Goal: Task Accomplishment & Management: Manage account settings

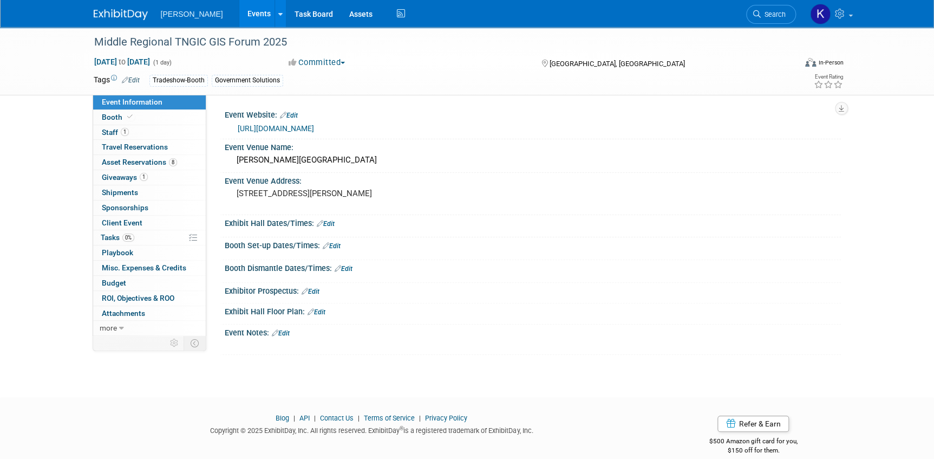
click at [124, 11] on img at bounding box center [121, 14] width 54 height 11
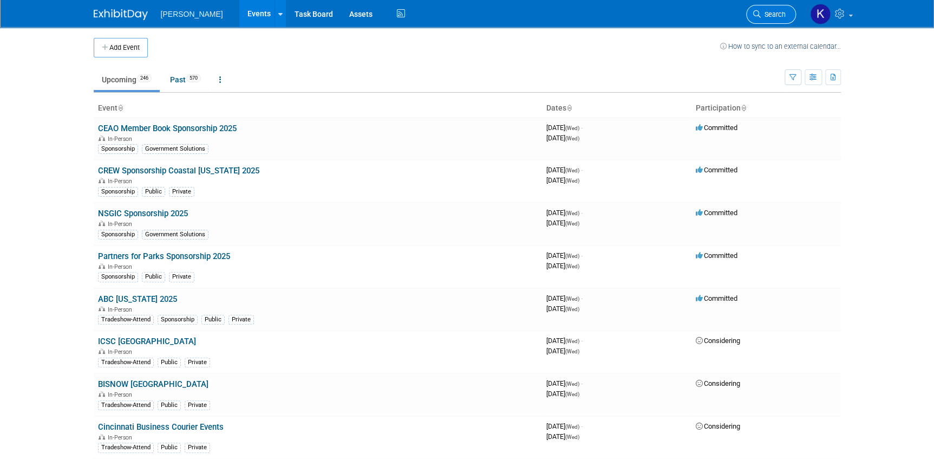
click at [770, 19] on link "Search" at bounding box center [771, 14] width 50 height 19
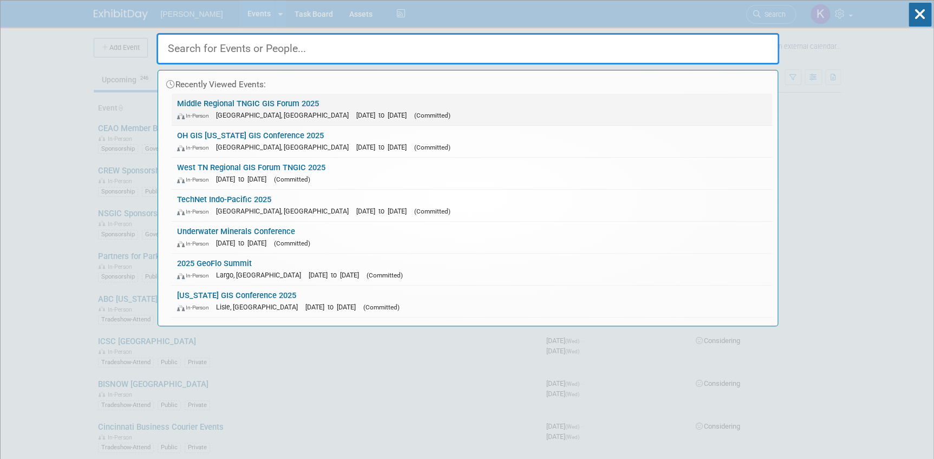
click at [224, 107] on link "Middle Regional TNGIC GIS Forum 2025 In-Person Murfreesboro, TN Oct 23, 2025 to…" at bounding box center [472, 109] width 601 height 31
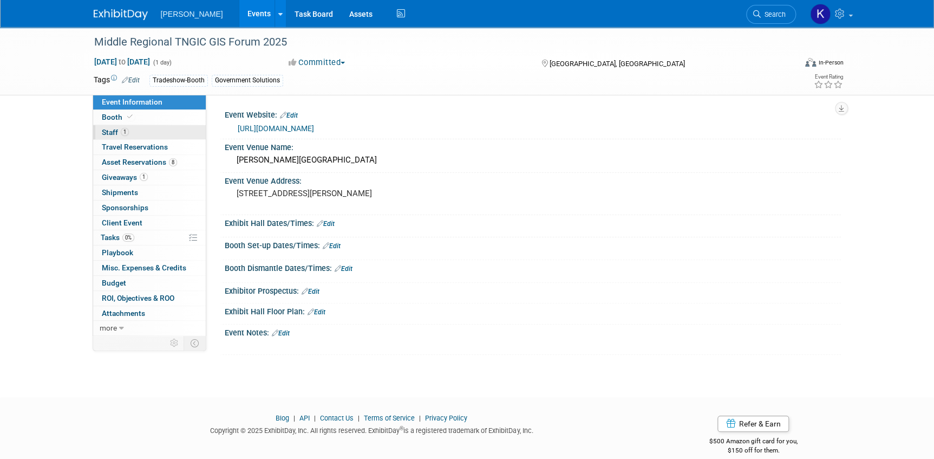
click at [114, 131] on span "Staff 1" at bounding box center [115, 132] width 27 height 9
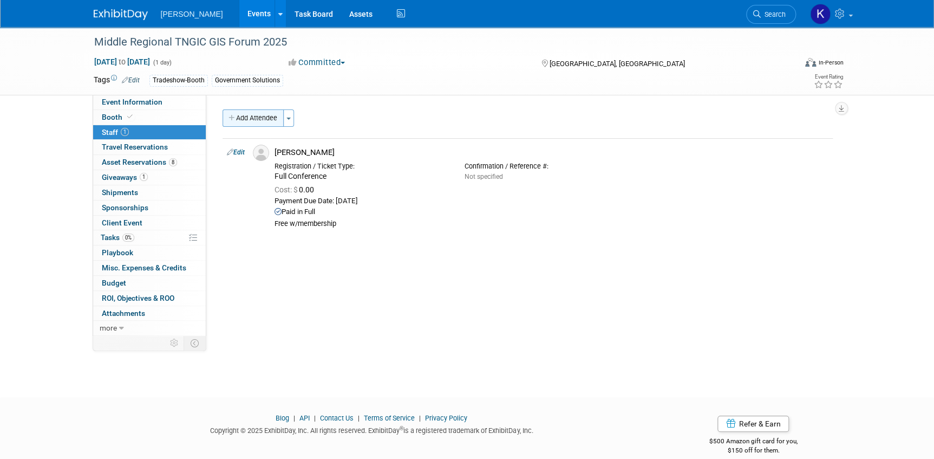
click at [233, 119] on icon "button" at bounding box center [233, 118] width 8 height 7
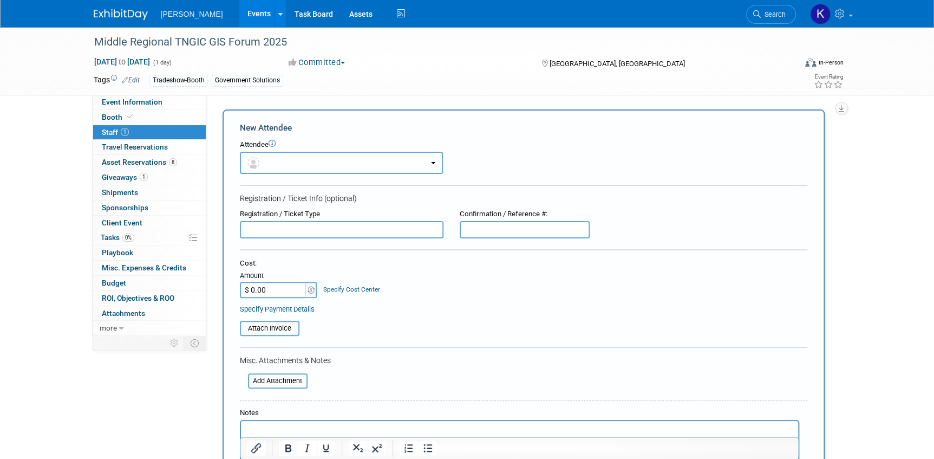
click at [435, 168] on button "button" at bounding box center [341, 163] width 203 height 22
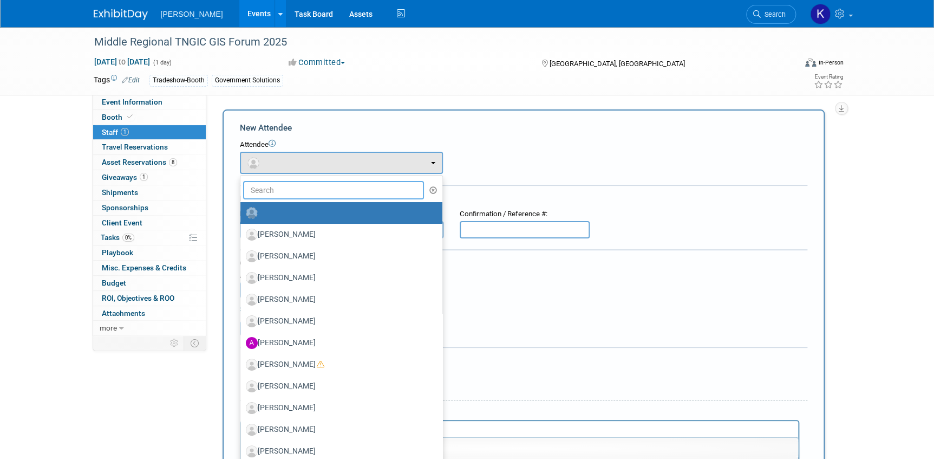
click at [353, 191] on input "text" at bounding box center [333, 190] width 181 height 18
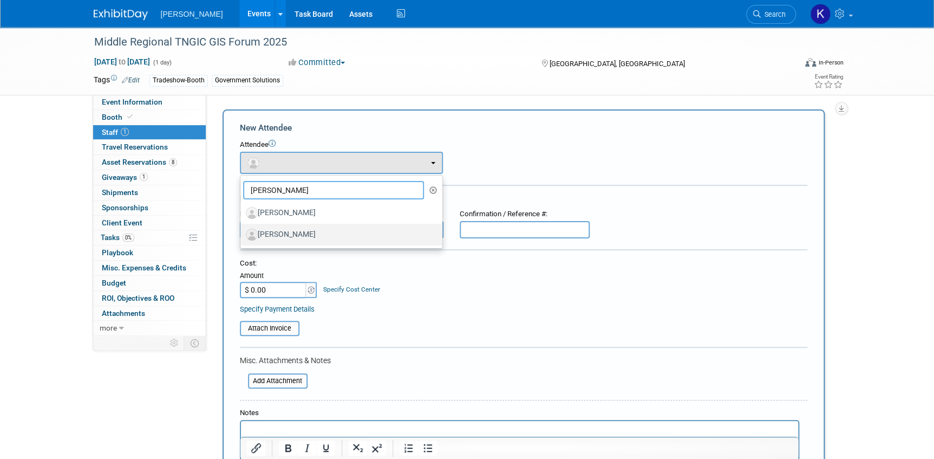
type input "billy"
click at [339, 234] on label "Billy Burle" at bounding box center [339, 234] width 186 height 17
click at [242, 234] on input "[PERSON_NAME]" at bounding box center [238, 233] width 7 height 7
select select "c52c36a2-06fc-4f7a-975a-1fbf7a40d049"
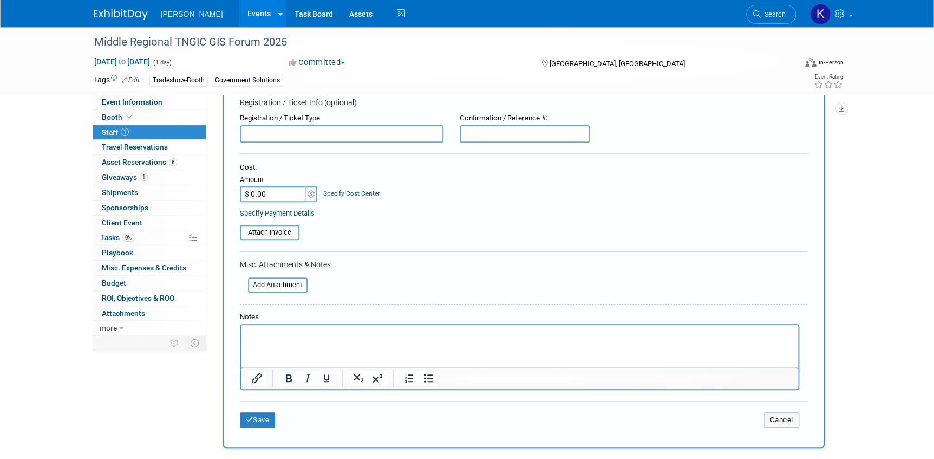
scroll to position [147, 0]
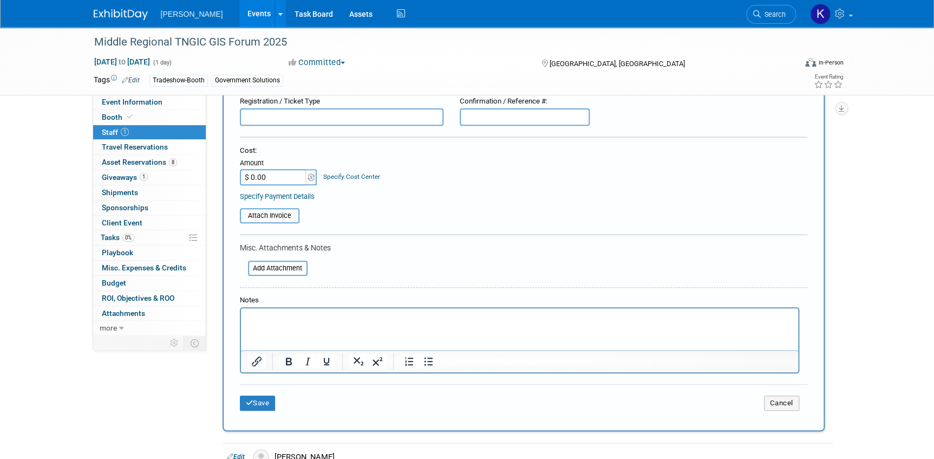
click at [271, 312] on p "Rich Text Area. Press ALT-0 for help." at bounding box center [519, 317] width 545 height 11
click at [263, 398] on button "Save" at bounding box center [258, 403] width 36 height 15
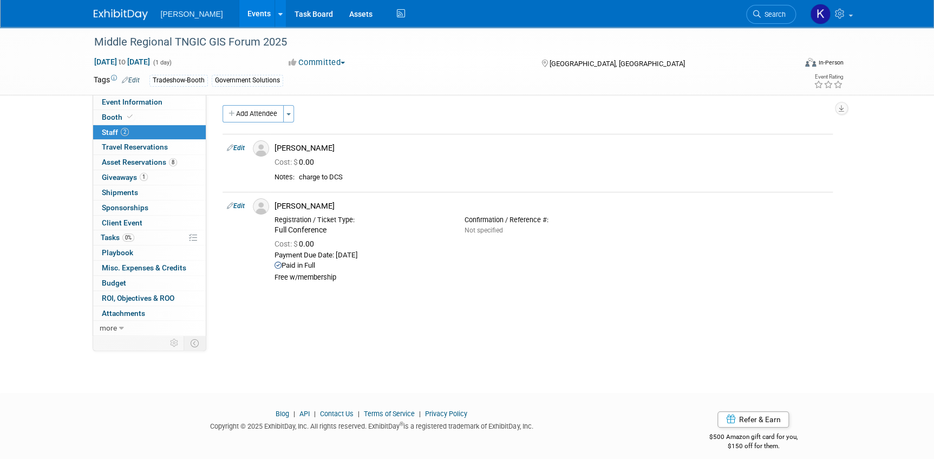
scroll to position [0, 0]
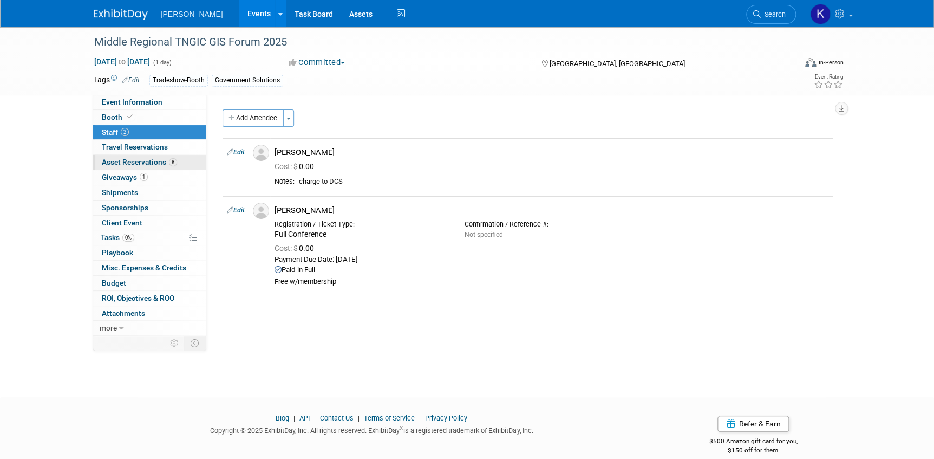
click at [122, 158] on span "Asset Reservations 8" at bounding box center [139, 162] width 75 height 9
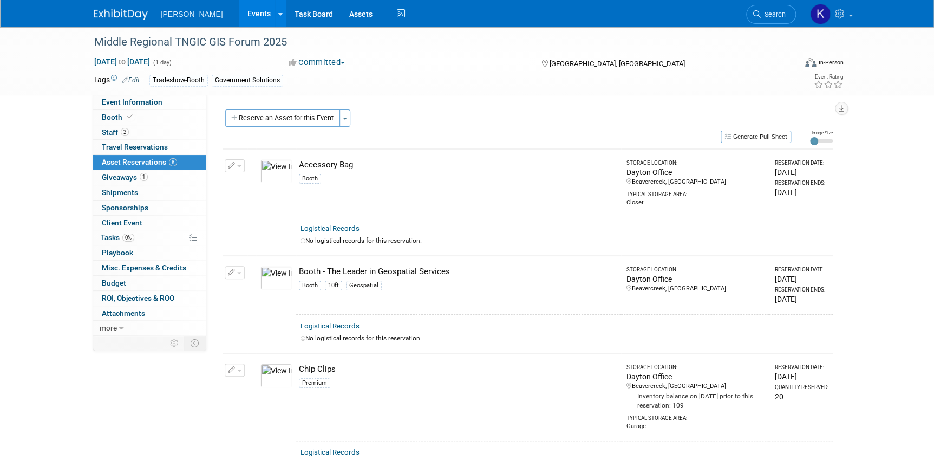
click at [121, 13] on img at bounding box center [121, 14] width 54 height 11
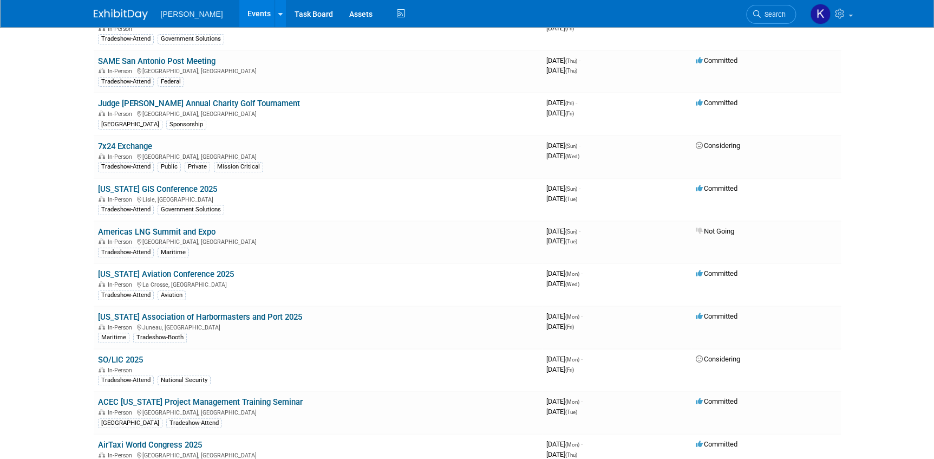
scroll to position [2117, 0]
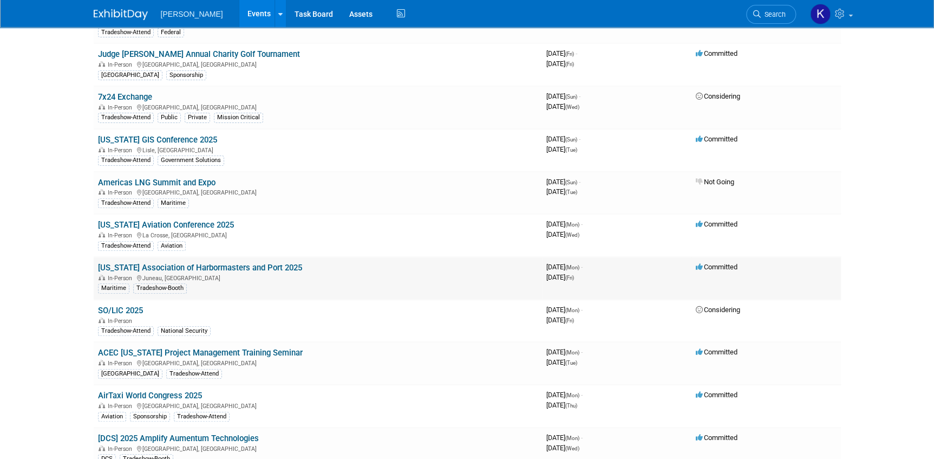
click at [219, 263] on link "Alaska Association of Harbormasters and Port 2025" at bounding box center [200, 268] width 204 height 10
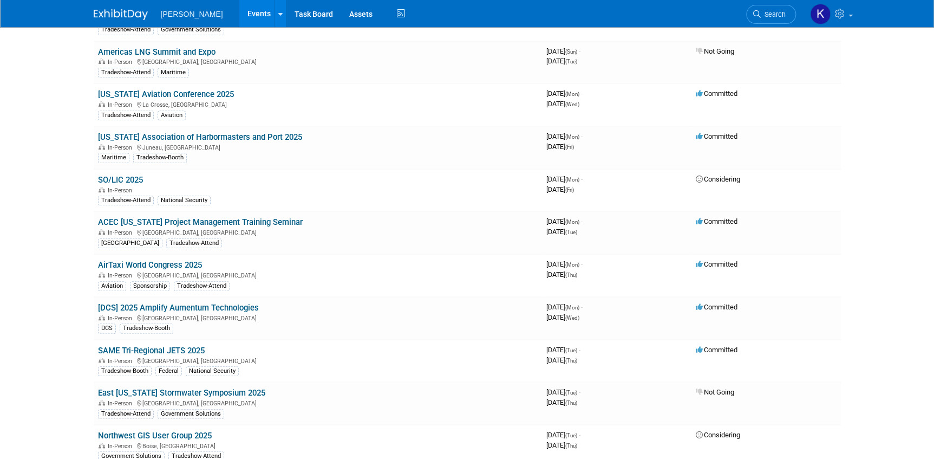
scroll to position [2264, 0]
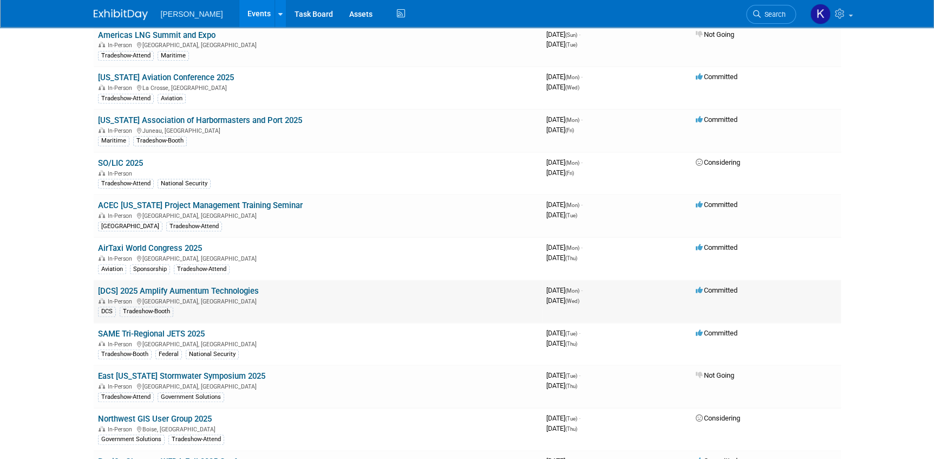
click at [202, 286] on link "[DCS] 2025 Amplify Aumentum Technologies" at bounding box center [178, 291] width 161 height 10
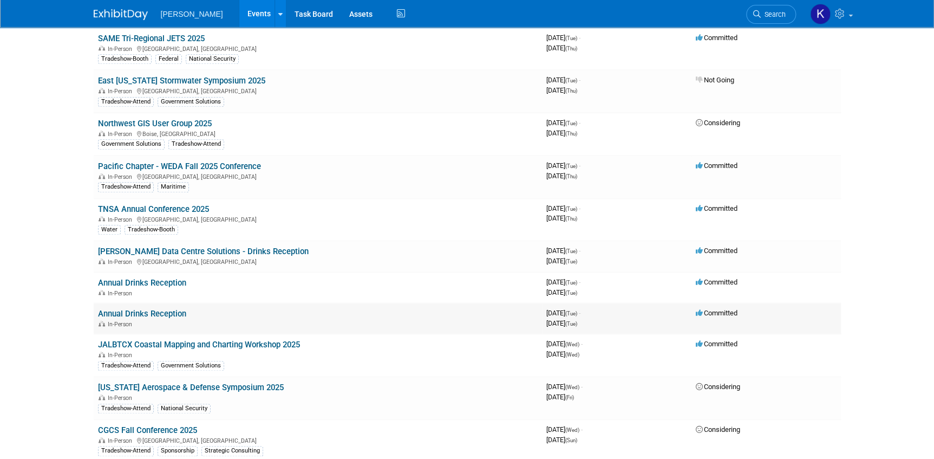
scroll to position [2560, 0]
click at [271, 339] on link "JALBTCX Coastal Mapping and Charting Workshop 2025" at bounding box center [199, 344] width 202 height 10
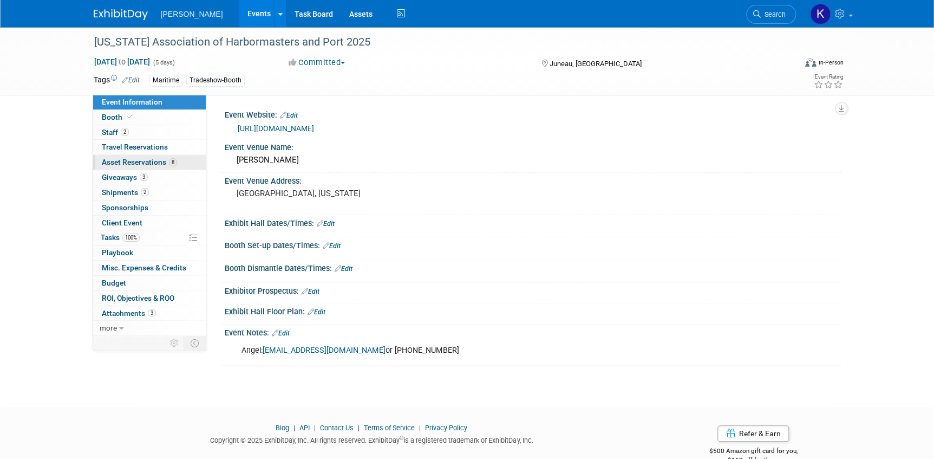
click at [119, 160] on span "Asset Reservations 8" at bounding box center [139, 162] width 75 height 9
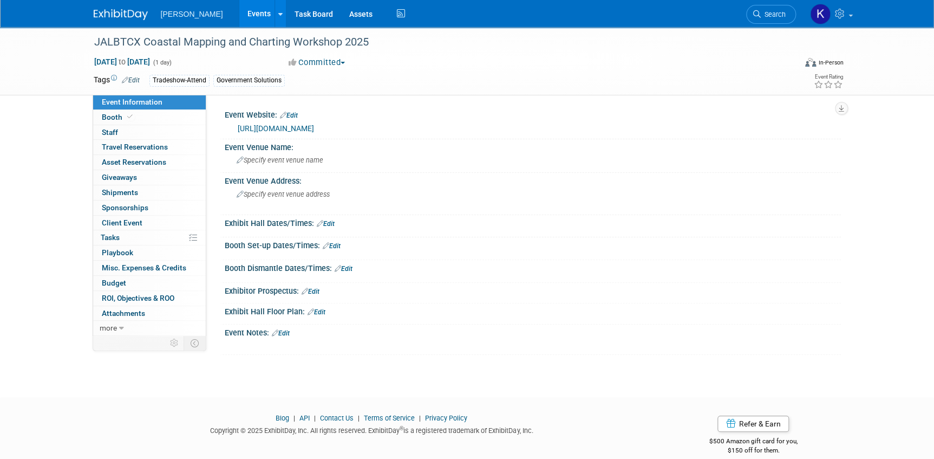
click at [347, 60] on button "Committed" at bounding box center [317, 62] width 64 height 11
click at [392, 58] on div "Committed Committed Considering Not Going" at bounding box center [404, 63] width 239 height 12
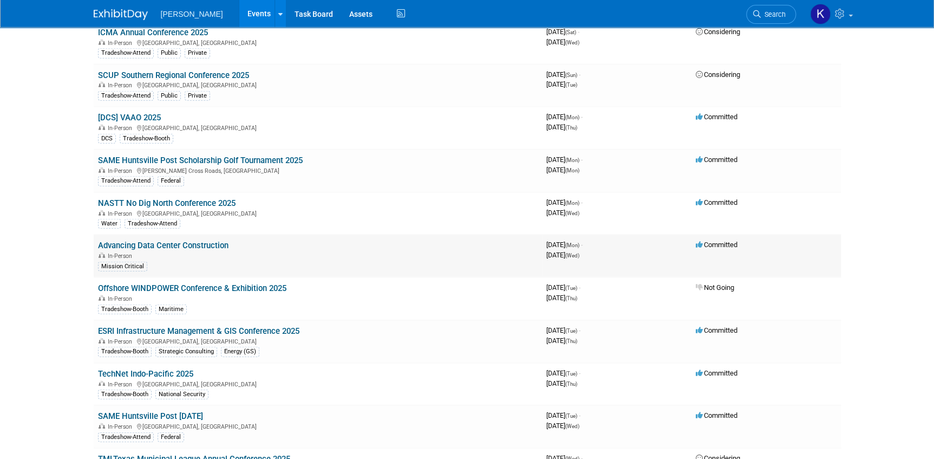
scroll to position [3347, 0]
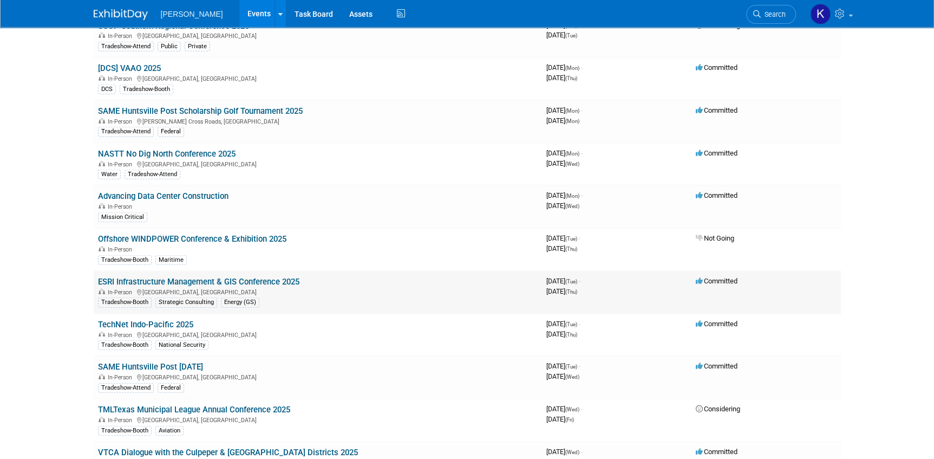
click at [275, 277] on link "ESRI Infrastructure Management & GIS Conference 2025" at bounding box center [198, 282] width 201 height 10
click at [141, 320] on link "TechNet Indo-Pacific 2025" at bounding box center [145, 325] width 95 height 10
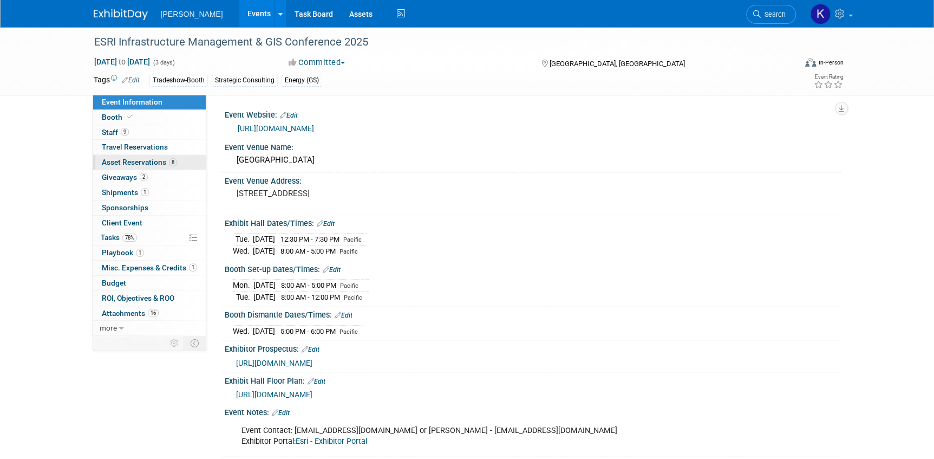
click at [125, 163] on span "Asset Reservations 8" at bounding box center [139, 162] width 75 height 9
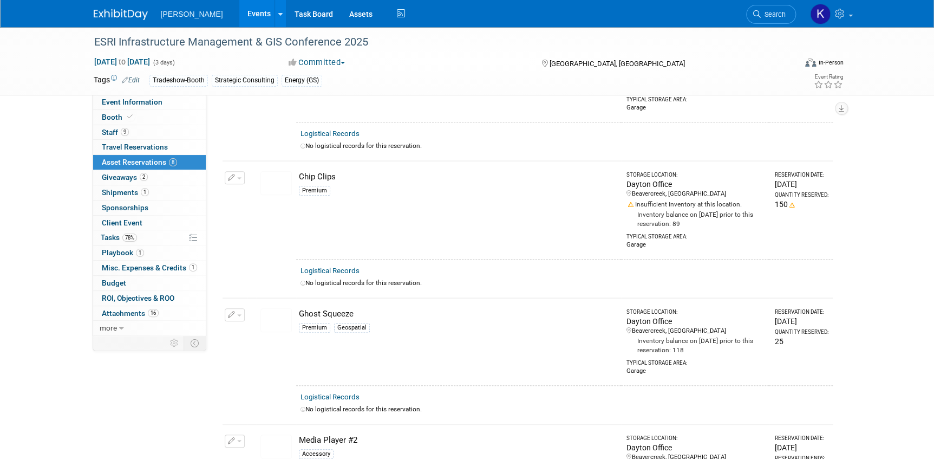
scroll to position [295, 0]
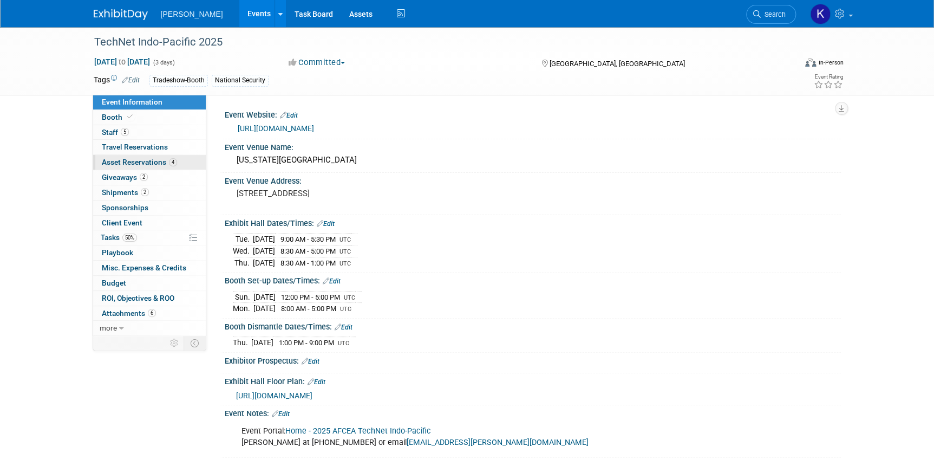
click at [111, 159] on span "Asset Reservations 4" at bounding box center [139, 162] width 75 height 9
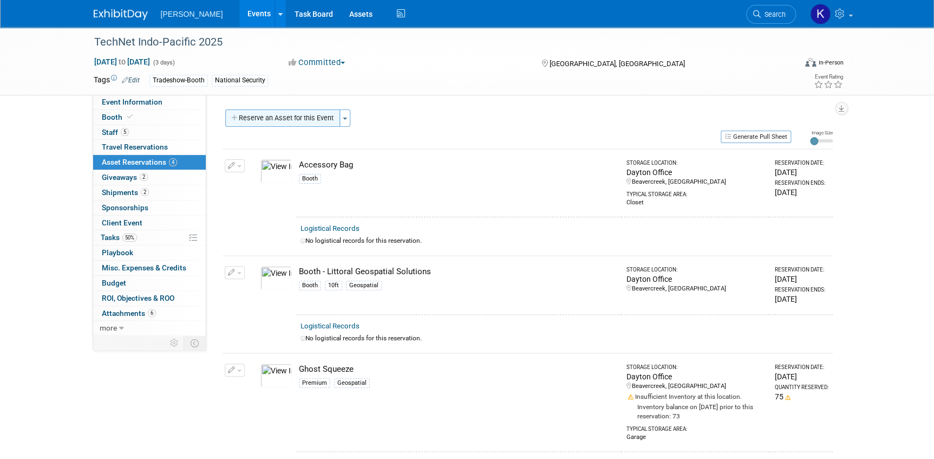
click at [233, 118] on icon "button" at bounding box center [235, 118] width 8 height 7
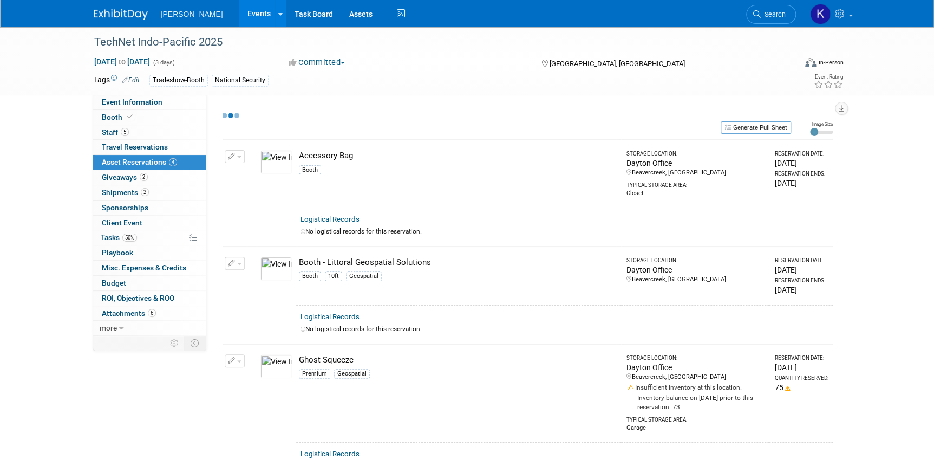
scroll to position [10, 0]
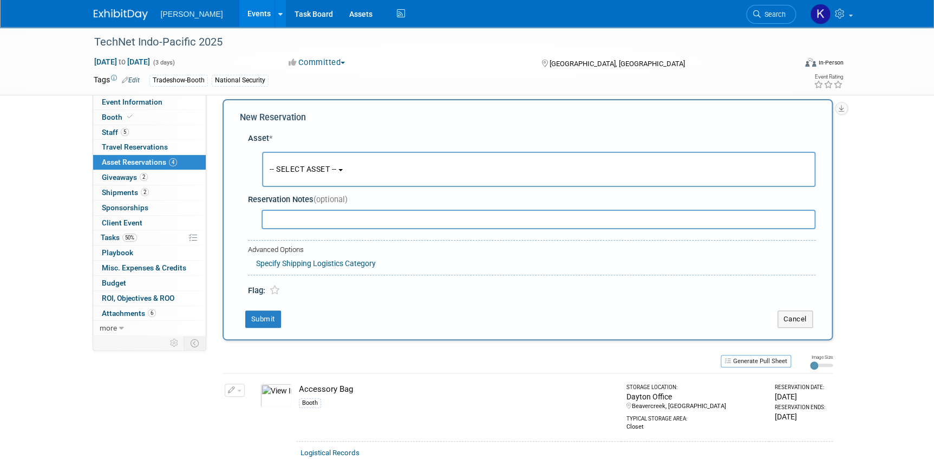
click at [343, 163] on button "-- SELECT ASSET --" at bounding box center [538, 169] width 553 height 35
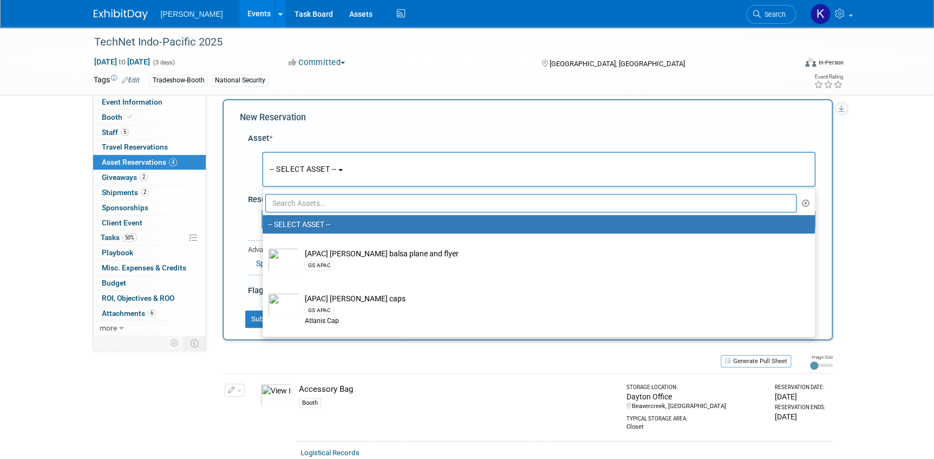
click at [344, 197] on input "text" at bounding box center [531, 203] width 532 height 18
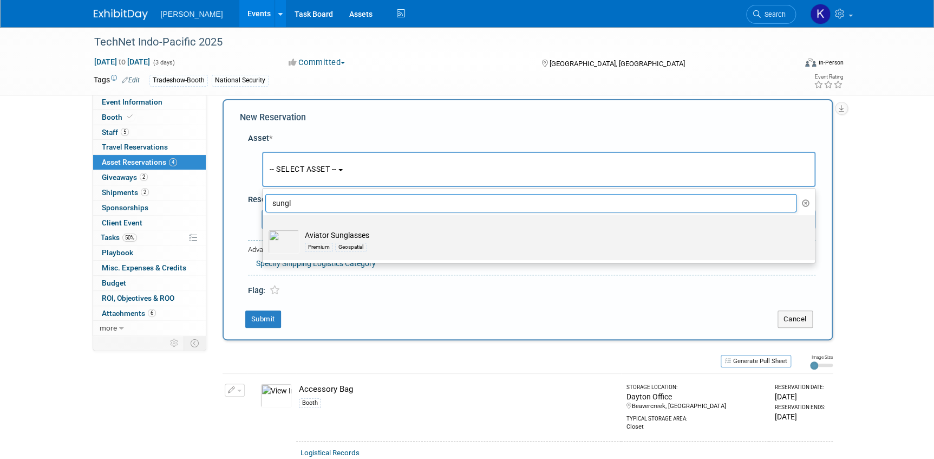
type input "sungl"
click at [378, 236] on td "Aviator Sunglasses Premium Geospatial" at bounding box center [546, 242] width 494 height 24
click at [264, 228] on input "Aviator Sunglasses Premium Geospatial" at bounding box center [260, 224] width 7 height 7
select select "10724446"
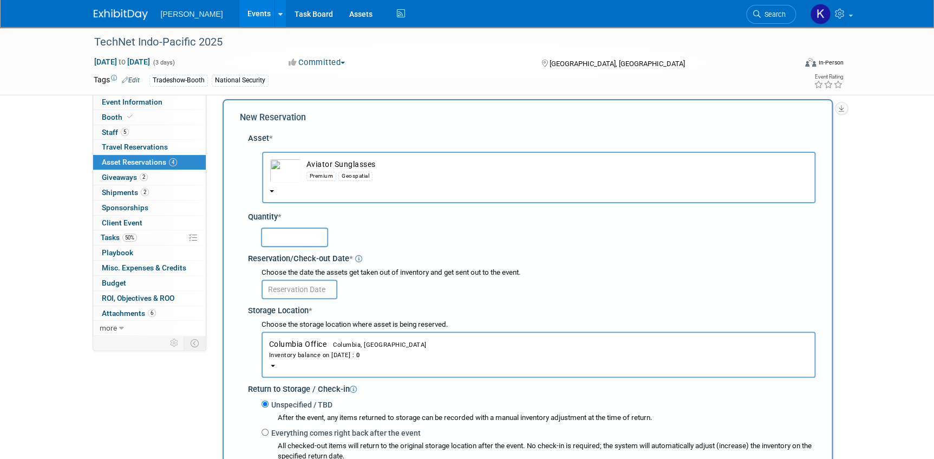
click at [307, 343] on span "Columbia Office Columbia, [GEOGRAPHIC_DATA] Inventory balance on [DATE] : 0" at bounding box center [538, 350] width 539 height 20
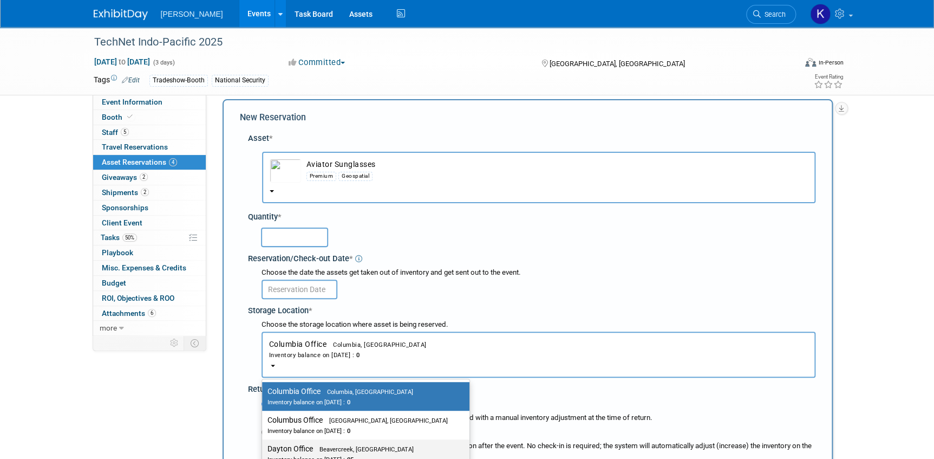
click at [289, 447] on label "Dayton Office Beavercreek, OH Inventory balance on Oct 13, 2025 : 25" at bounding box center [363, 453] width 191 height 24
click at [264, 447] on input "Dayton Office Beavercreek, OH Inventory balance on Oct 13, 2025 : 25" at bounding box center [260, 448] width 7 height 7
select select "11223930"
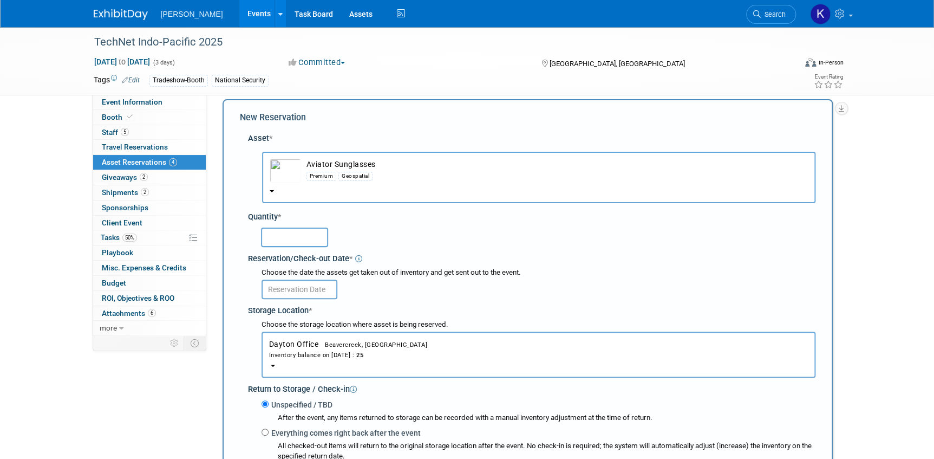
click at [293, 237] on input "text" at bounding box center [294, 236] width 67 height 19
type input "25"
click at [283, 288] on input "text" at bounding box center [300, 288] width 76 height 19
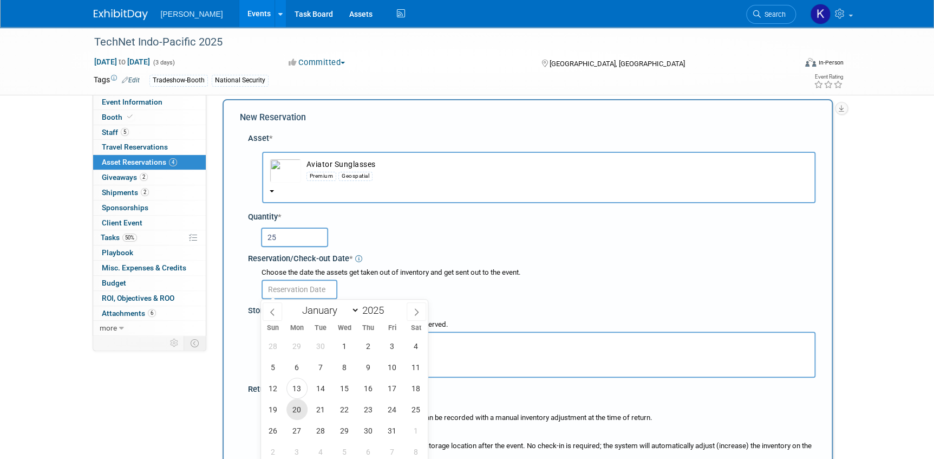
click at [298, 411] on span "20" at bounding box center [296, 409] width 21 height 21
type input "Oct 20, 2025"
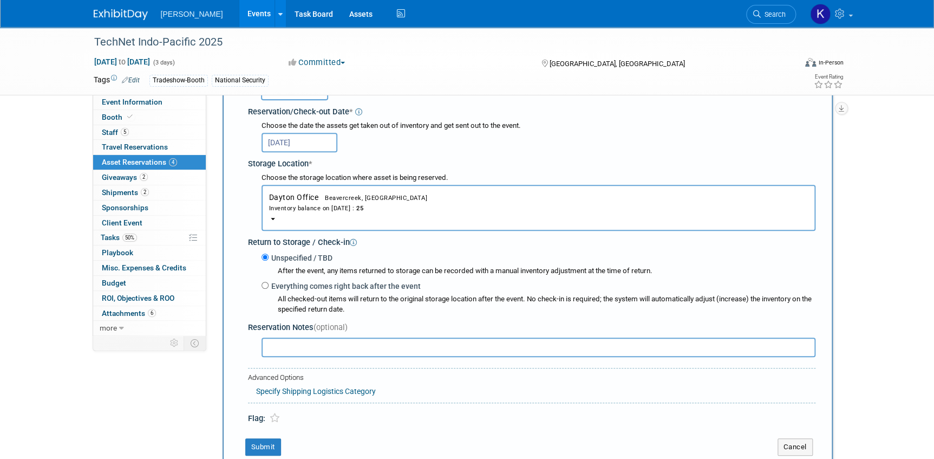
scroll to position [158, 0]
click at [266, 443] on button "Submit" at bounding box center [263, 446] width 36 height 17
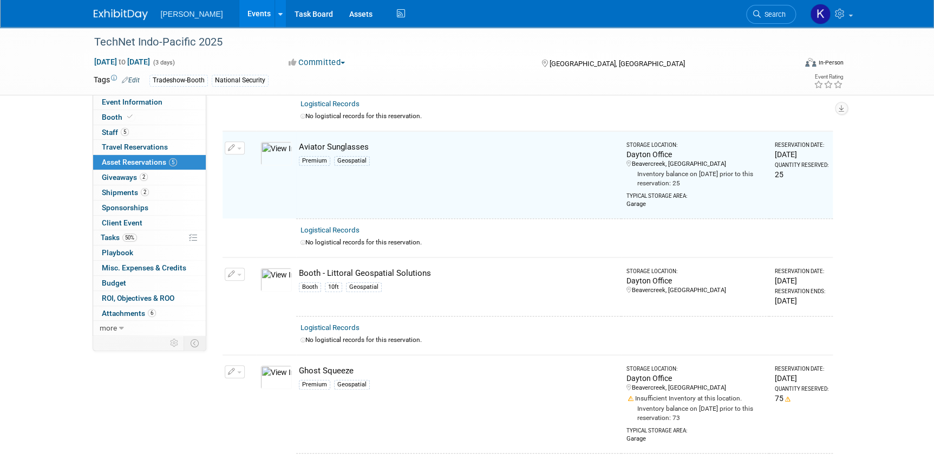
scroll to position [119, 0]
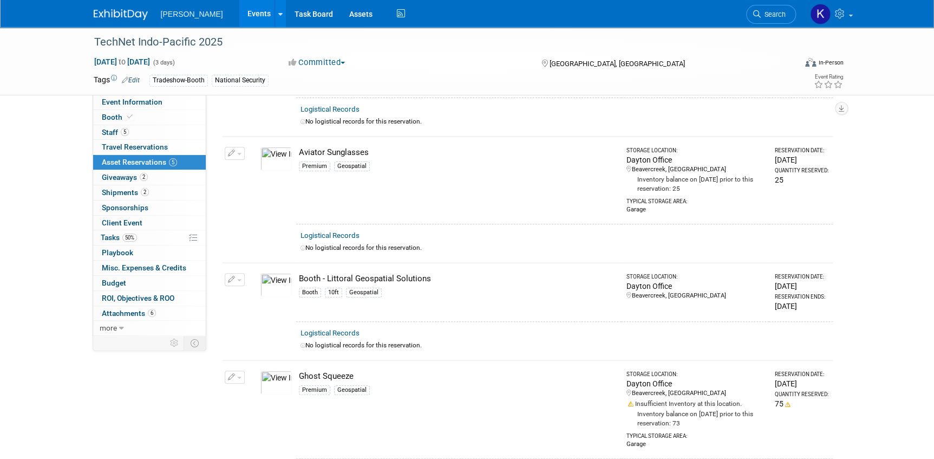
click at [277, 155] on img at bounding box center [275, 159] width 31 height 24
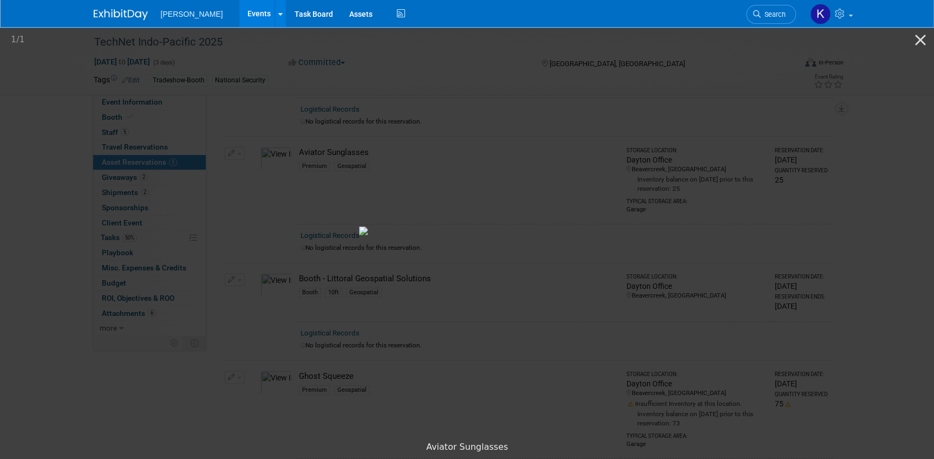
click at [244, 176] on picture at bounding box center [467, 230] width 934 height 410
click at [233, 165] on picture at bounding box center [467, 230] width 934 height 410
click at [758, 119] on picture at bounding box center [467, 230] width 934 height 410
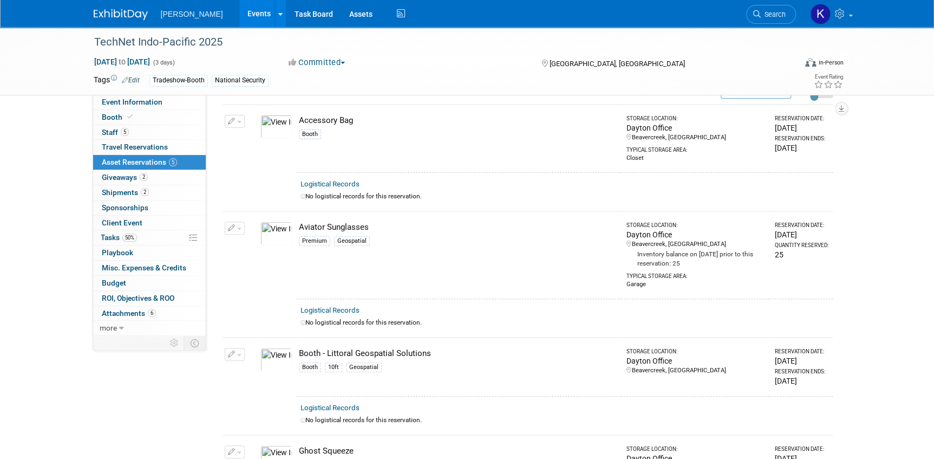
scroll to position [21, 0]
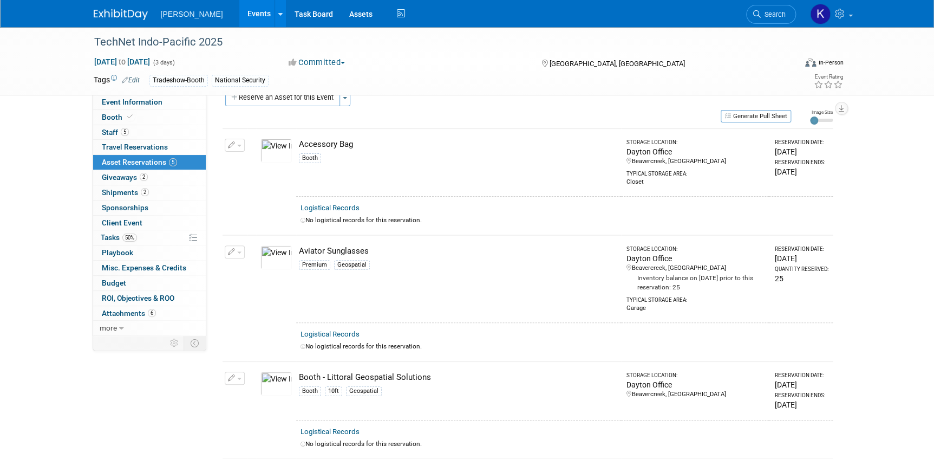
click at [238, 249] on button "button" at bounding box center [235, 251] width 20 height 13
click at [251, 268] on button "Change Reservation" at bounding box center [277, 269] width 92 height 15
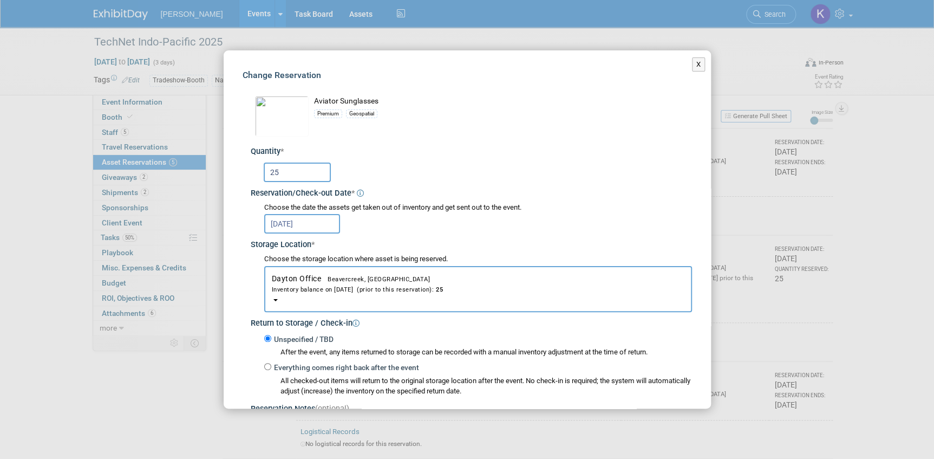
click at [300, 222] on input "Oct 20, 2025" at bounding box center [302, 223] width 76 height 19
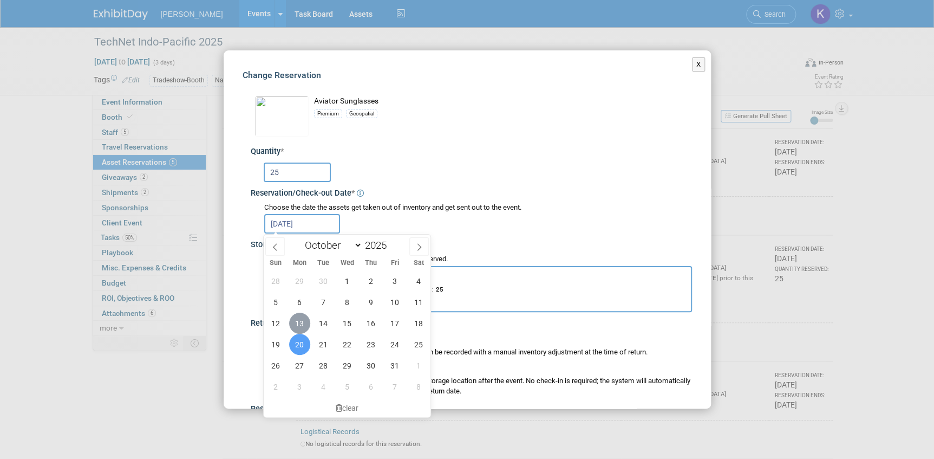
click at [298, 321] on span "13" at bounding box center [299, 322] width 21 height 21
type input "[DATE]"
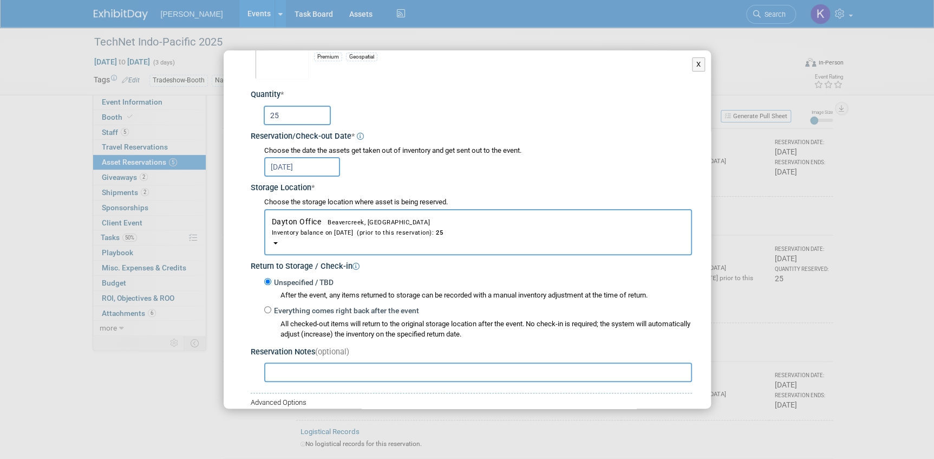
scroll to position [146, 0]
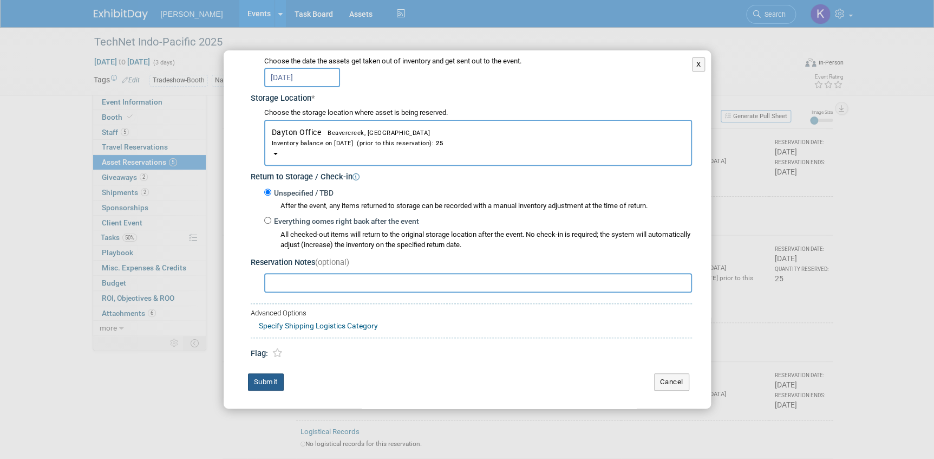
click at [266, 380] on button "Submit" at bounding box center [266, 381] width 36 height 17
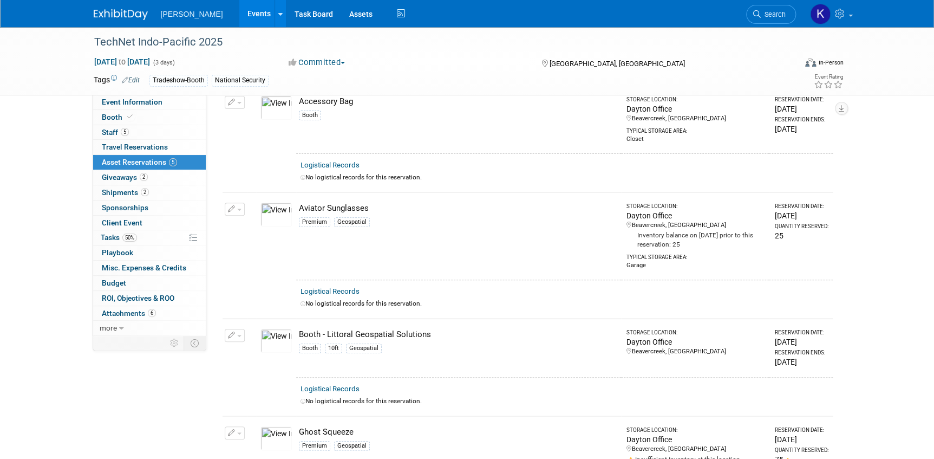
scroll to position [0, 0]
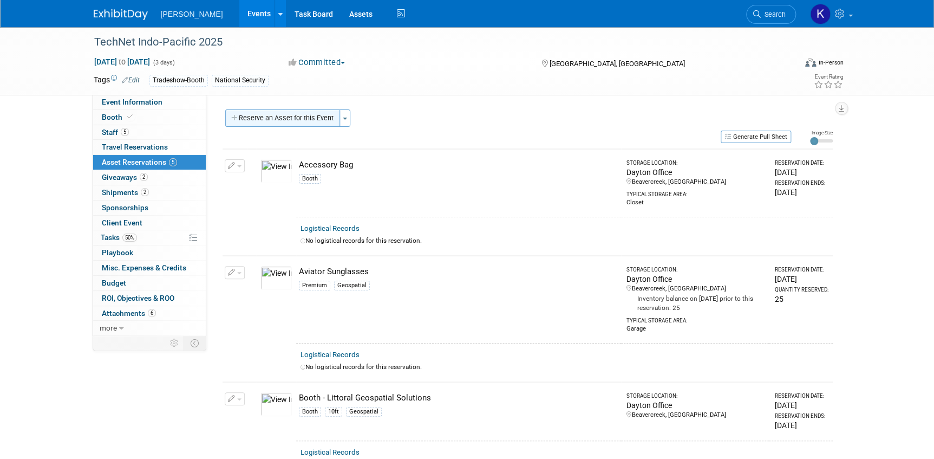
click at [250, 119] on button "Reserve an Asset for this Event" at bounding box center [282, 117] width 115 height 17
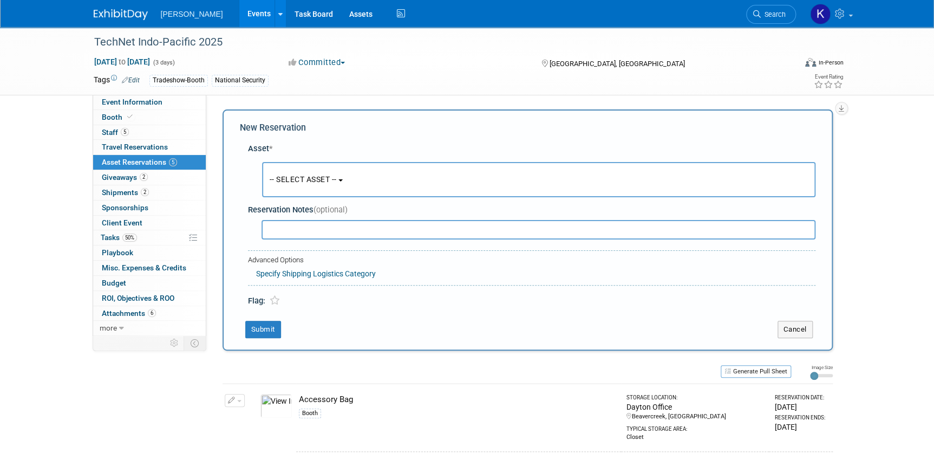
scroll to position [10, 0]
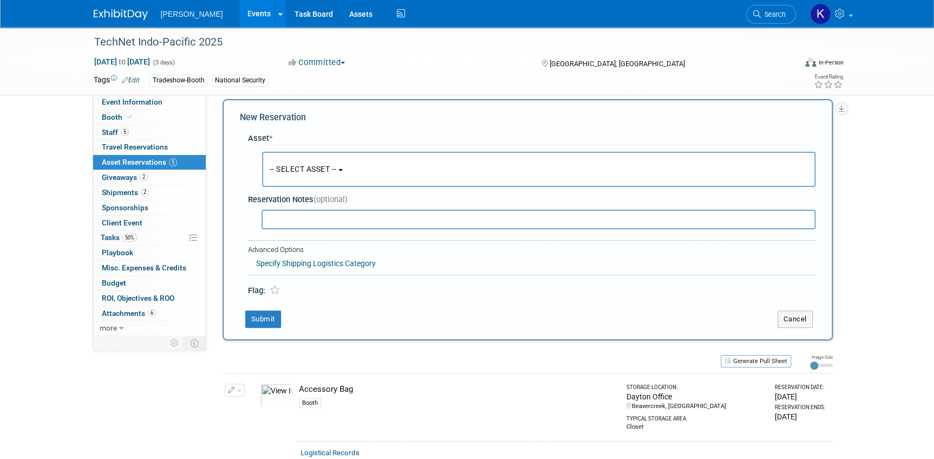
click at [344, 172] on button "-- SELECT ASSET --" at bounding box center [538, 169] width 553 height 35
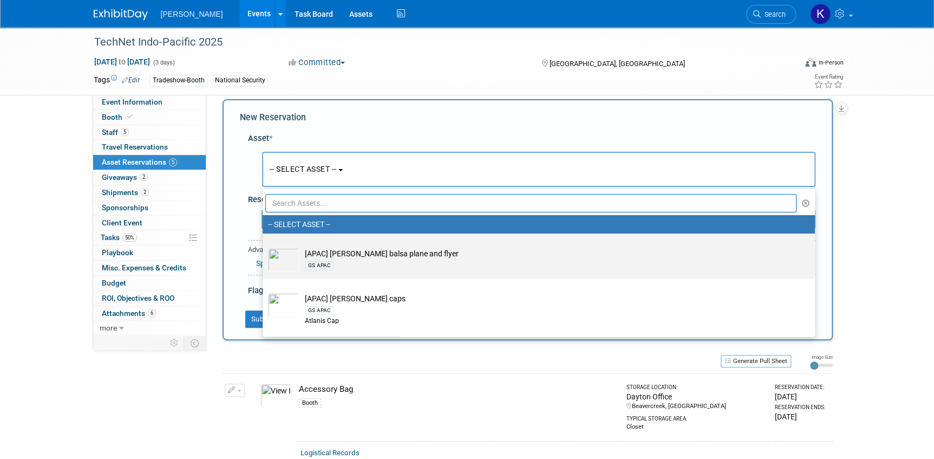
click at [395, 253] on td "[APAC] Woolpert balsa plane and flyer GS APAC" at bounding box center [546, 260] width 494 height 24
click at [264, 246] on input "[APAC] Woolpert balsa plane and flyer GS APAC" at bounding box center [260, 242] width 7 height 7
radio input "true"
select select "10725629"
radio input "false"
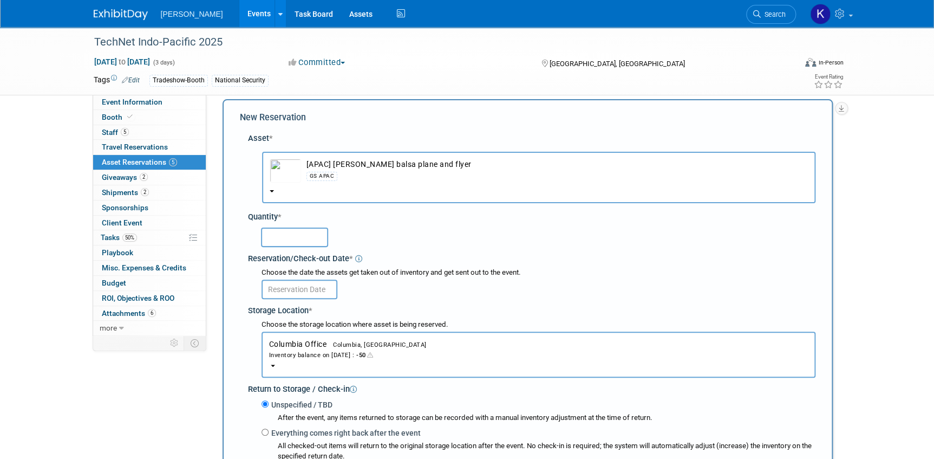
click at [271, 190] on b "button" at bounding box center [272, 191] width 4 height 2
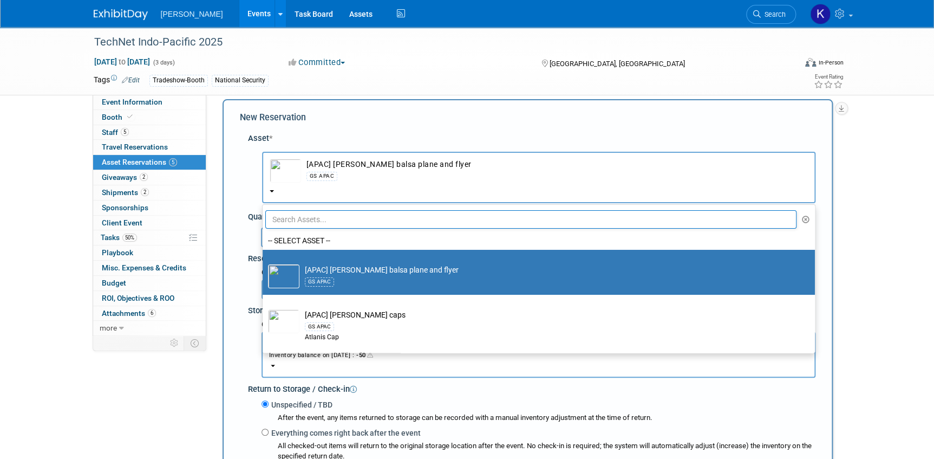
click at [378, 214] on input "text" at bounding box center [531, 219] width 532 height 18
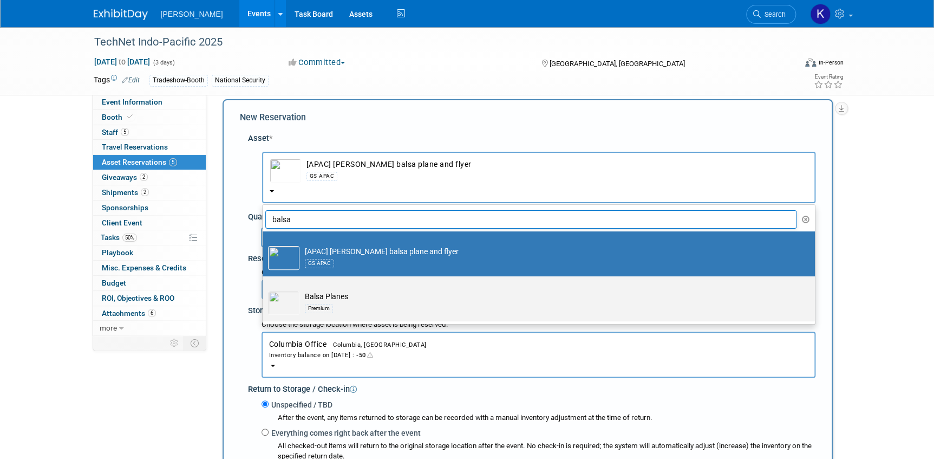
type input "balsa"
click at [339, 292] on td "Balsa Planes Premium" at bounding box center [546, 303] width 494 height 24
click at [264, 289] on input "Balsa Planes Premium" at bounding box center [260, 285] width 7 height 7
select select "10723114"
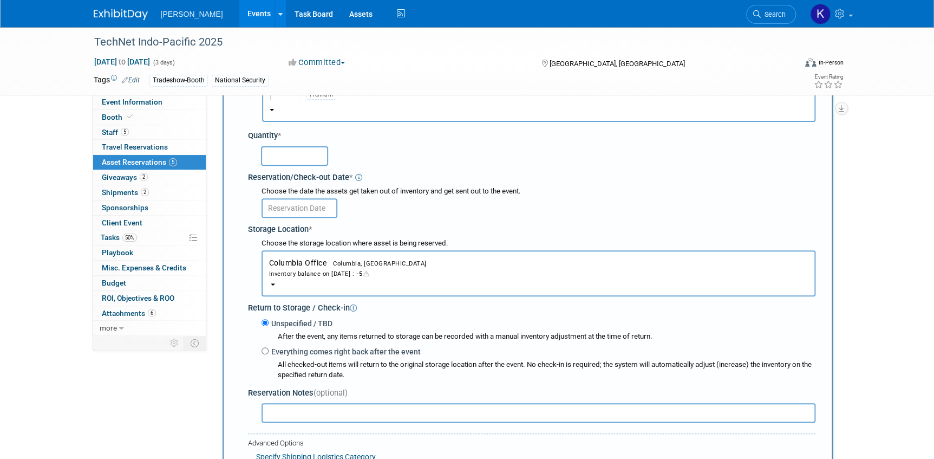
scroll to position [108, 0]
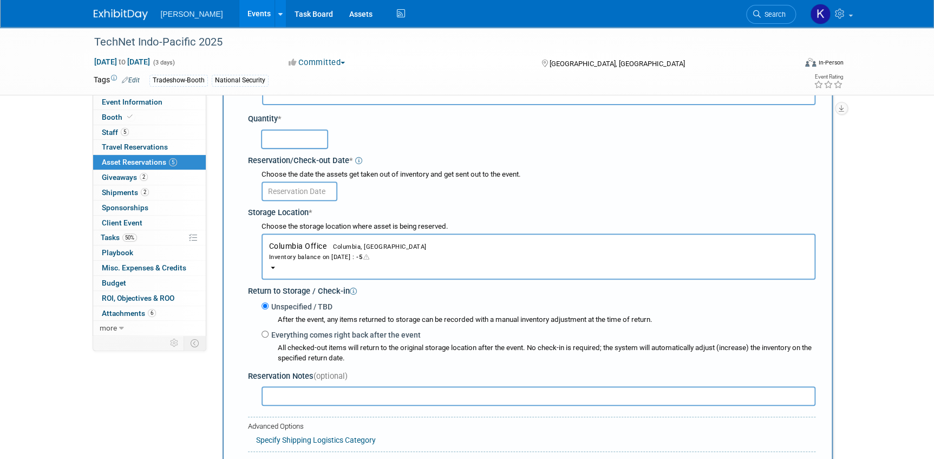
click at [299, 248] on span "Columbia Office Columbia, SC Inventory balance on Oct 13, 2025 : -5" at bounding box center [538, 252] width 539 height 20
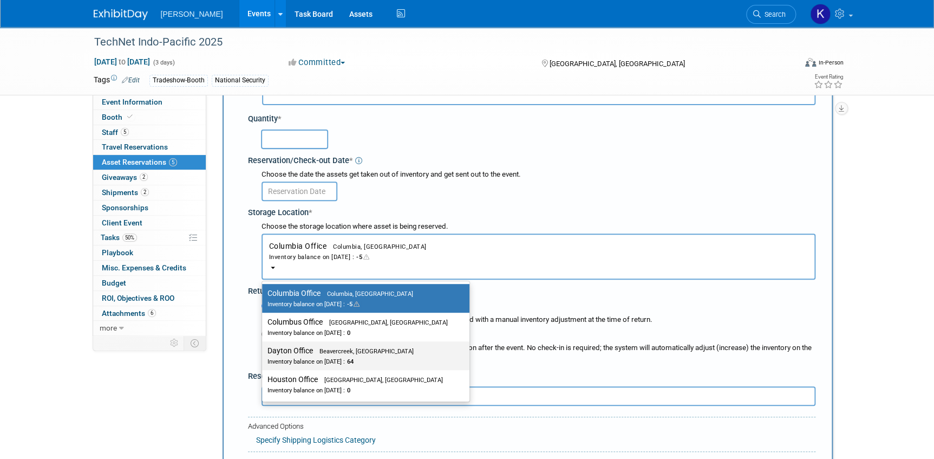
click at [300, 356] on div "Inventory balance on Oct 13, 2025 : 64" at bounding box center [358, 361] width 180 height 10
click at [264, 354] on input "Dayton Office Beavercreek, OH Inventory balance on Oct 13, 2025 : 64" at bounding box center [260, 350] width 7 height 7
select select "11223930"
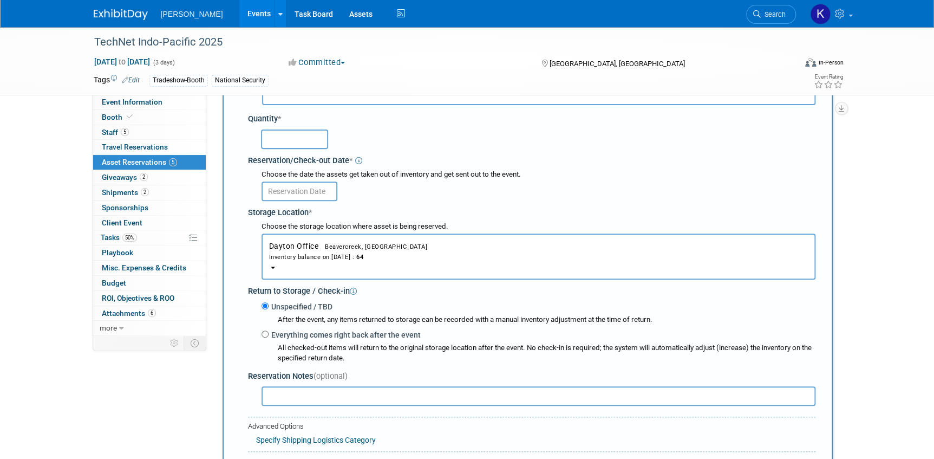
click at [292, 144] on input "text" at bounding box center [294, 138] width 67 height 19
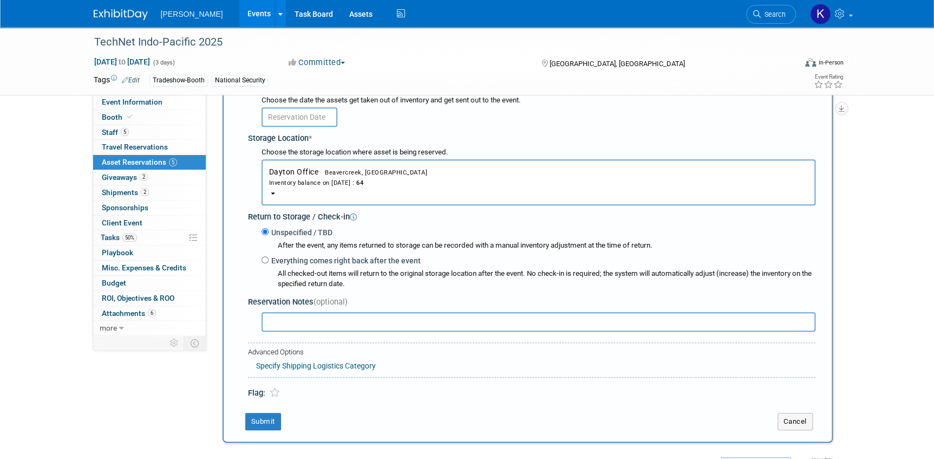
scroll to position [256, 0]
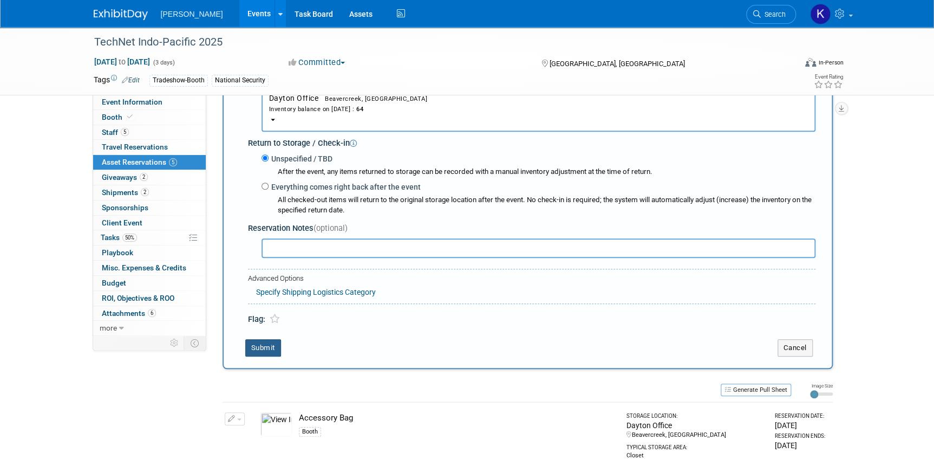
type input "50"
click at [259, 350] on button "Submit" at bounding box center [263, 347] width 36 height 17
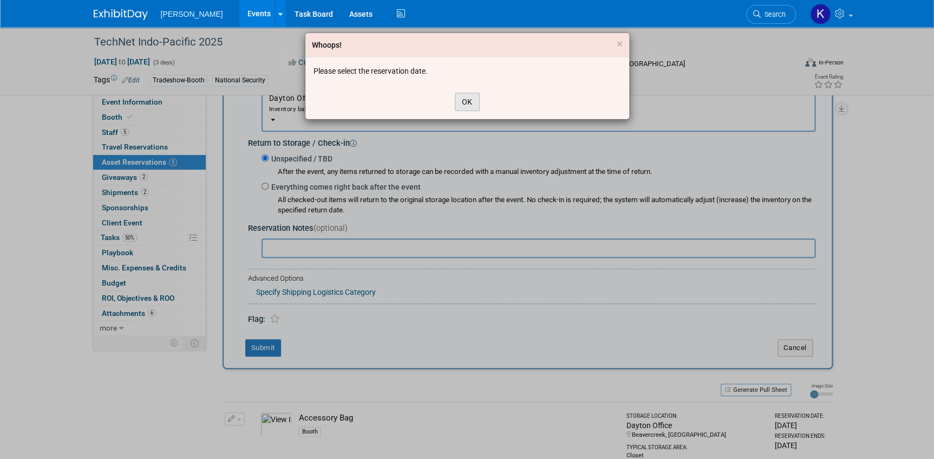
click at [467, 100] on button "OK" at bounding box center [467, 102] width 25 height 18
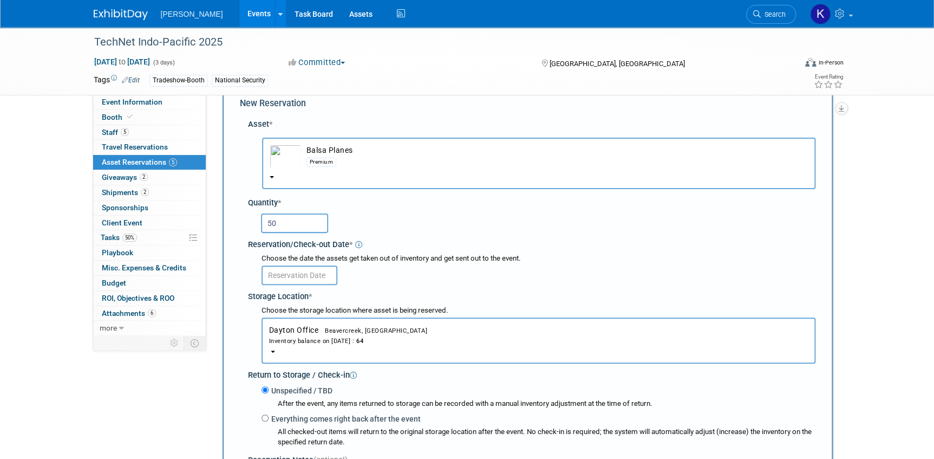
scroll to position [10, 0]
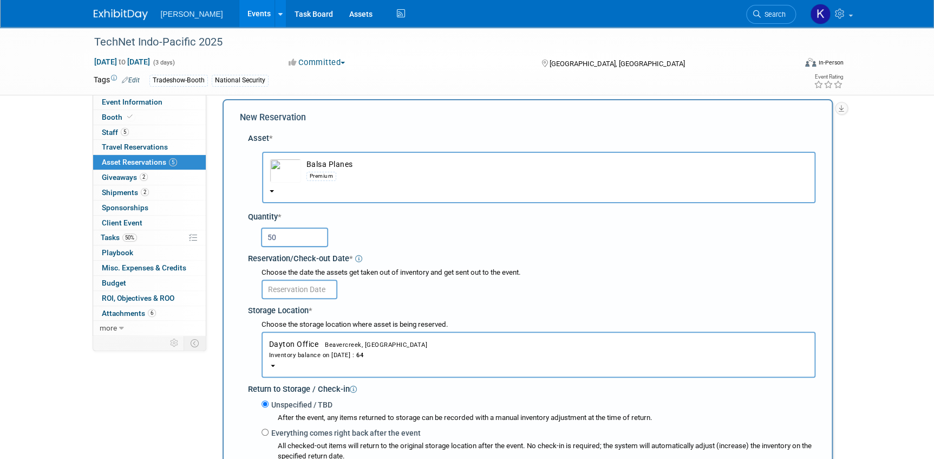
click at [297, 284] on input "text" at bounding box center [300, 288] width 76 height 19
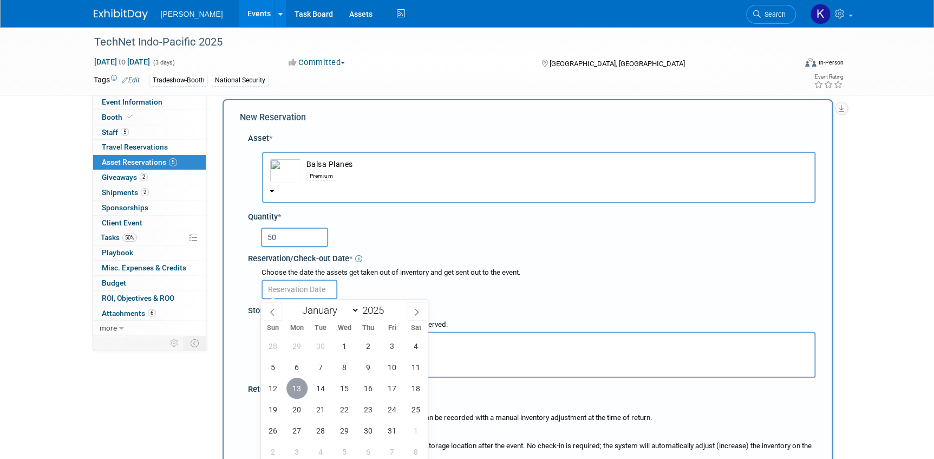
click at [297, 388] on span "13" at bounding box center [296, 387] width 21 height 21
type input "[DATE]"
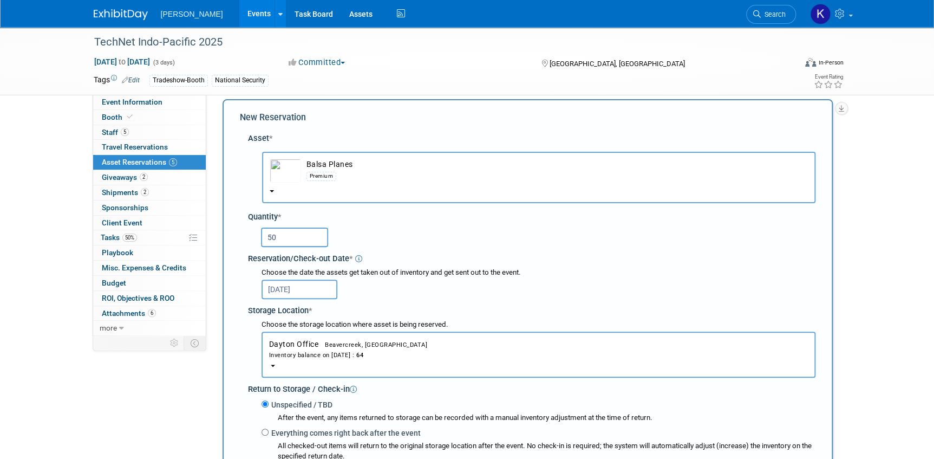
scroll to position [256, 0]
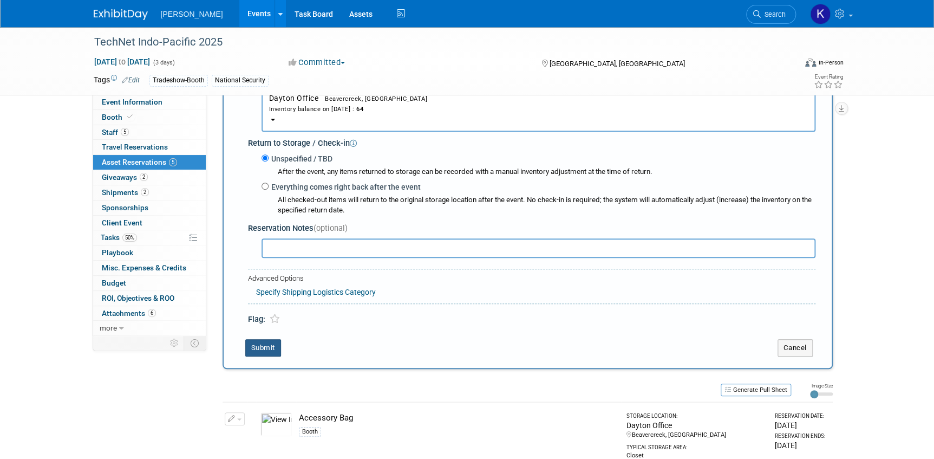
click at [272, 346] on button "Submit" at bounding box center [263, 347] width 36 height 17
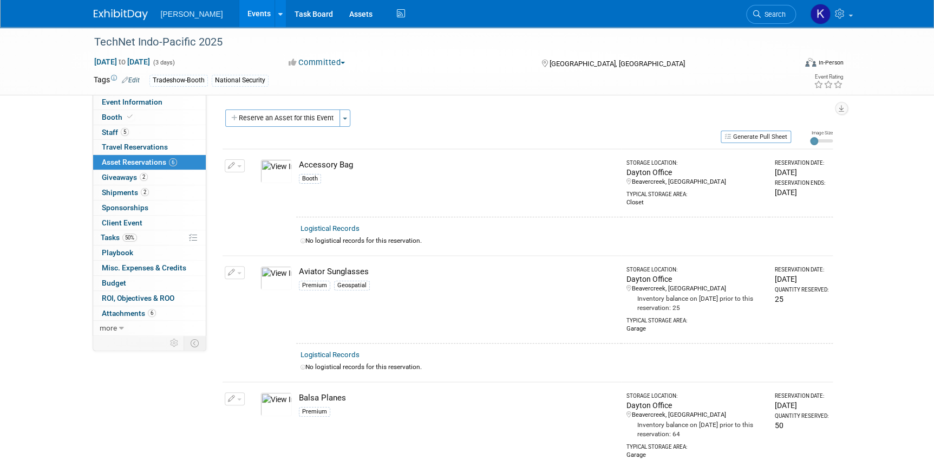
scroll to position [0, 0]
click at [128, 179] on span "Giveaways 2" at bounding box center [125, 177] width 46 height 9
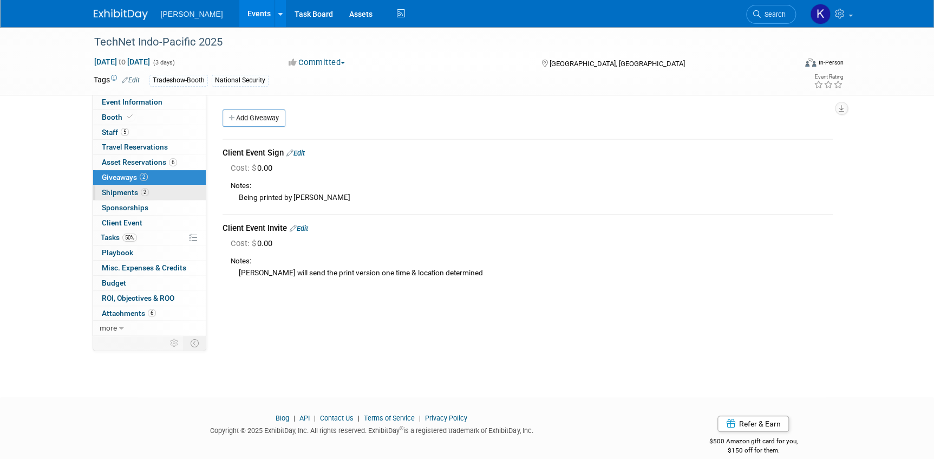
click at [128, 193] on span "Shipments 2" at bounding box center [125, 192] width 47 height 9
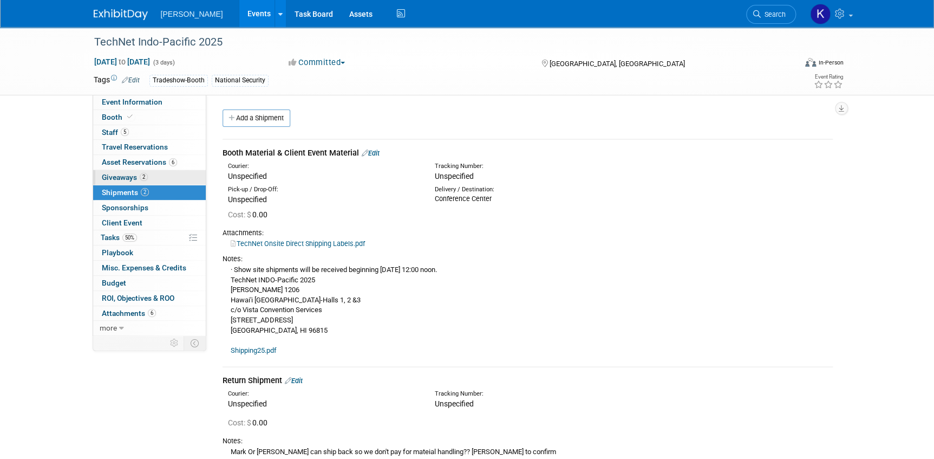
click at [123, 178] on span "Giveaways 2" at bounding box center [125, 177] width 46 height 9
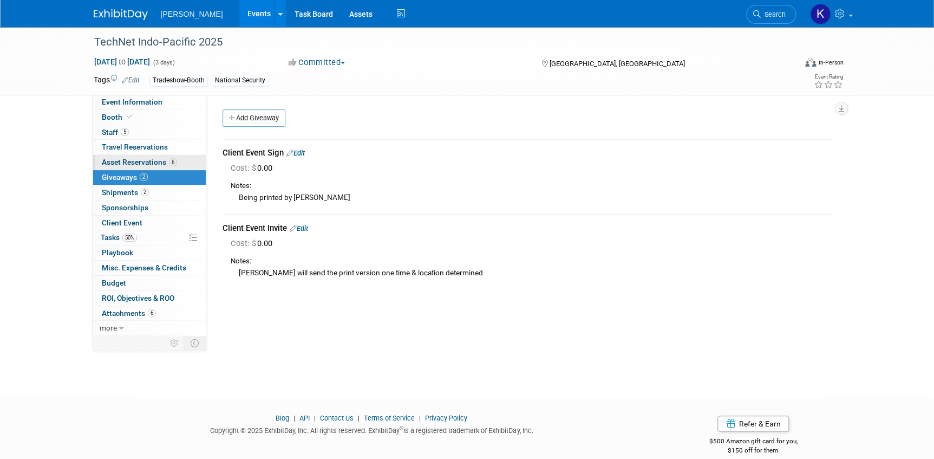
click at [129, 162] on span "Asset Reservations 6" at bounding box center [139, 162] width 75 height 9
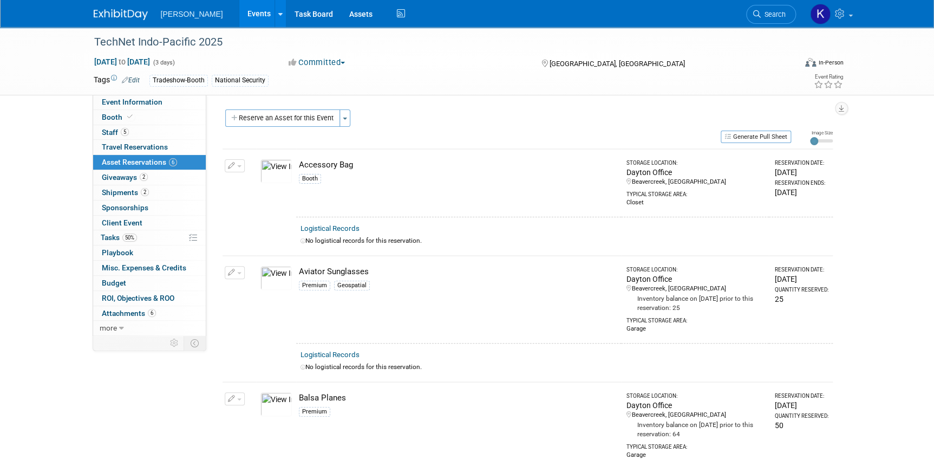
click at [280, 118] on button "Reserve an Asset for this Event" at bounding box center [282, 117] width 115 height 17
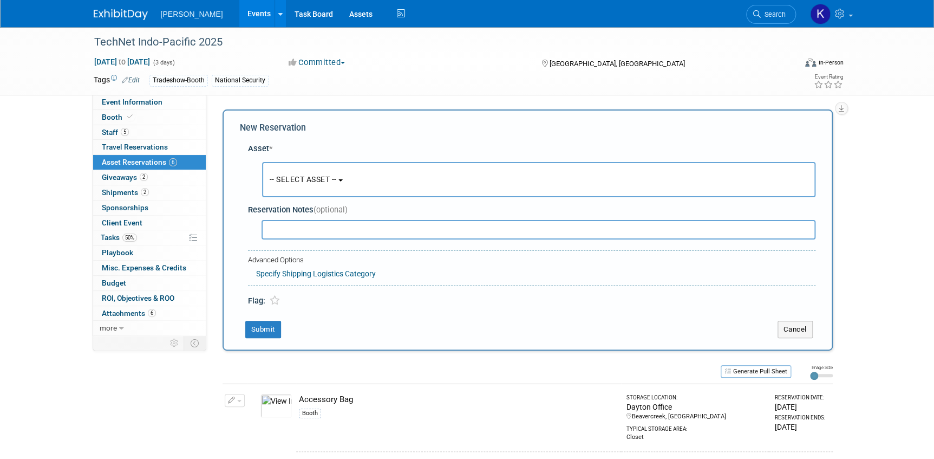
scroll to position [10, 0]
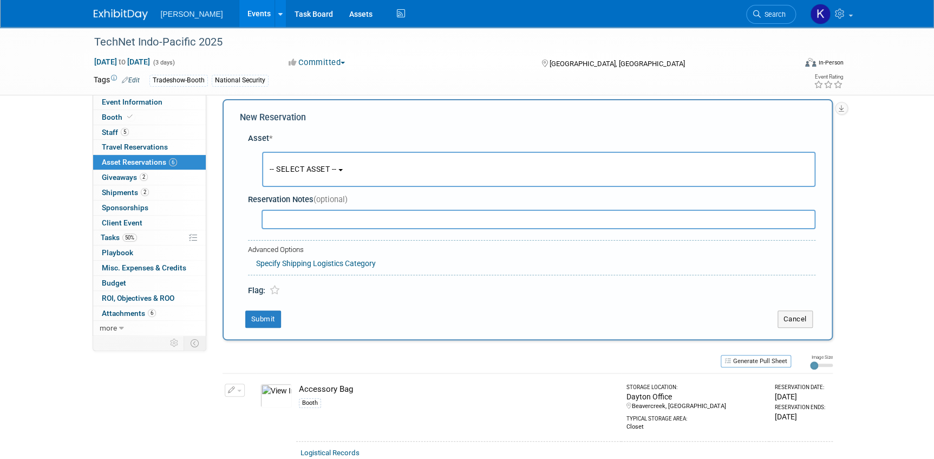
click at [349, 168] on button "-- SELECT ASSET --" at bounding box center [538, 169] width 553 height 35
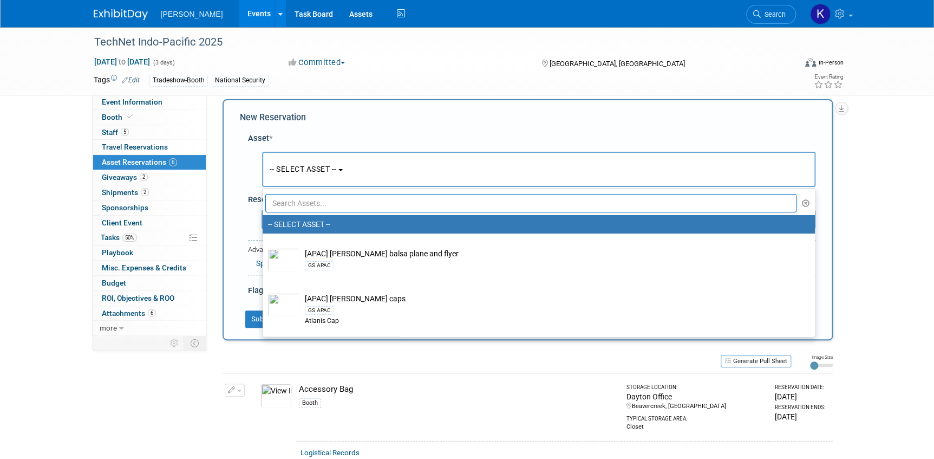
click at [339, 200] on input "text" at bounding box center [531, 203] width 532 height 18
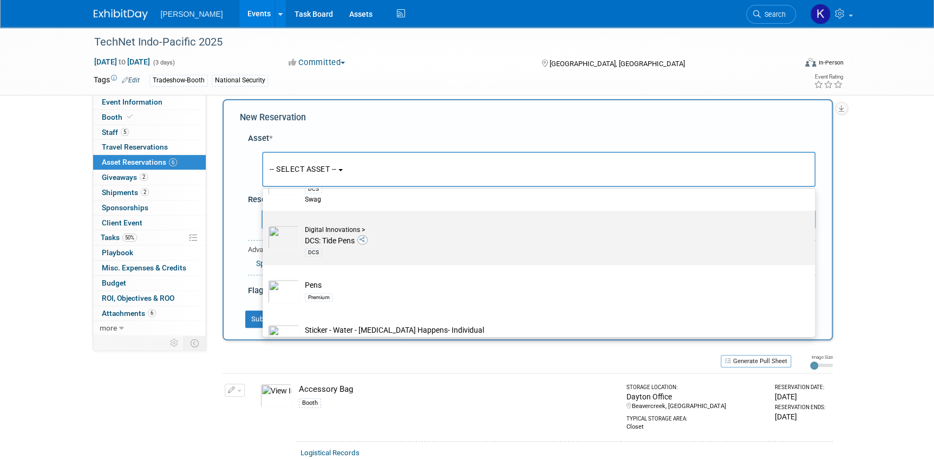
scroll to position [440, 0]
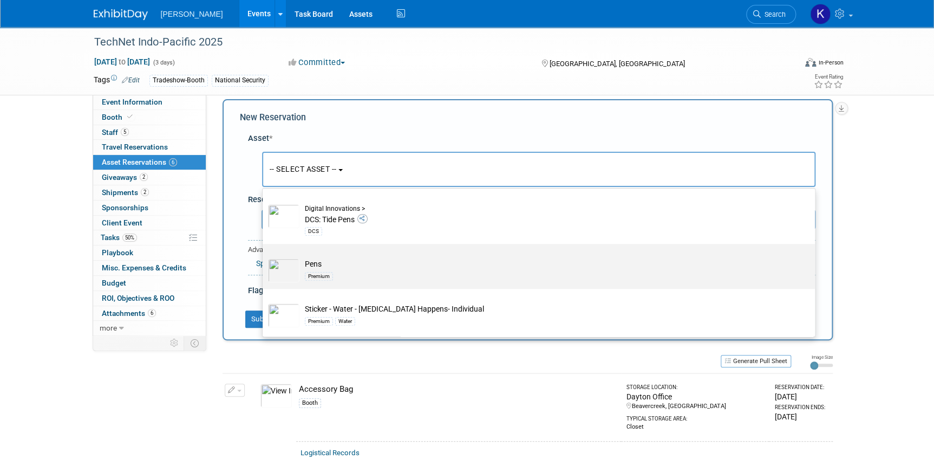
type input "pens"
click at [387, 267] on td "Pens Premium" at bounding box center [546, 270] width 494 height 24
click at [264, 257] on input "Pens Premium" at bounding box center [260, 253] width 7 height 7
select select "10723113"
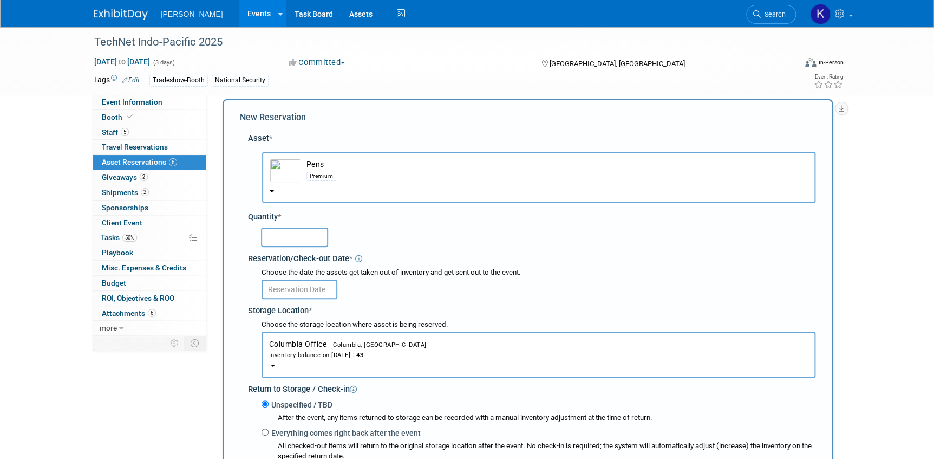
click at [296, 234] on input "text" at bounding box center [294, 236] width 67 height 19
type input "50"
click at [300, 285] on input "text" at bounding box center [300, 288] width 76 height 19
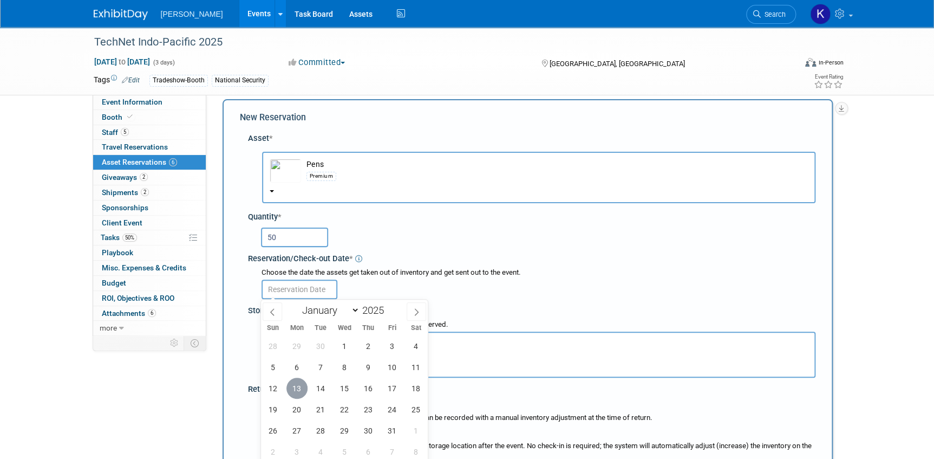
click at [291, 389] on span "13" at bounding box center [296, 387] width 21 height 21
type input "[DATE]"
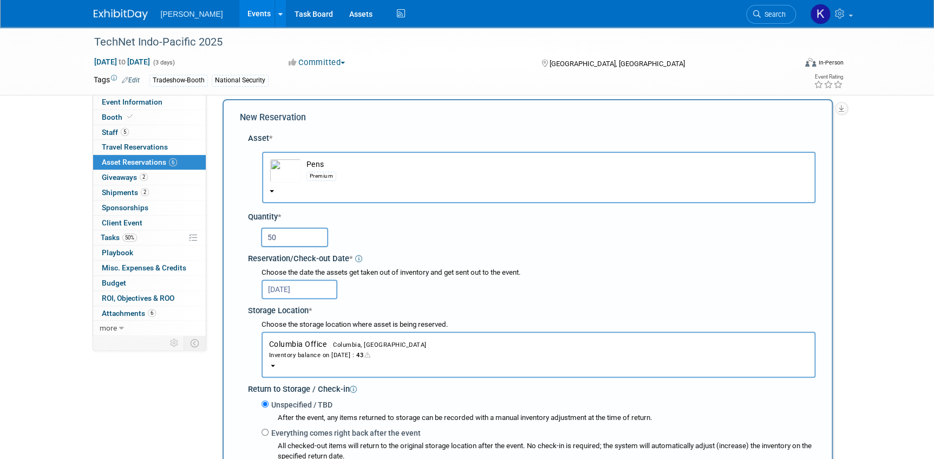
click at [296, 348] on button "Columbia Office Columbia, SC Inventory balance on Oct 13, 2025 : 43" at bounding box center [539, 354] width 554 height 46
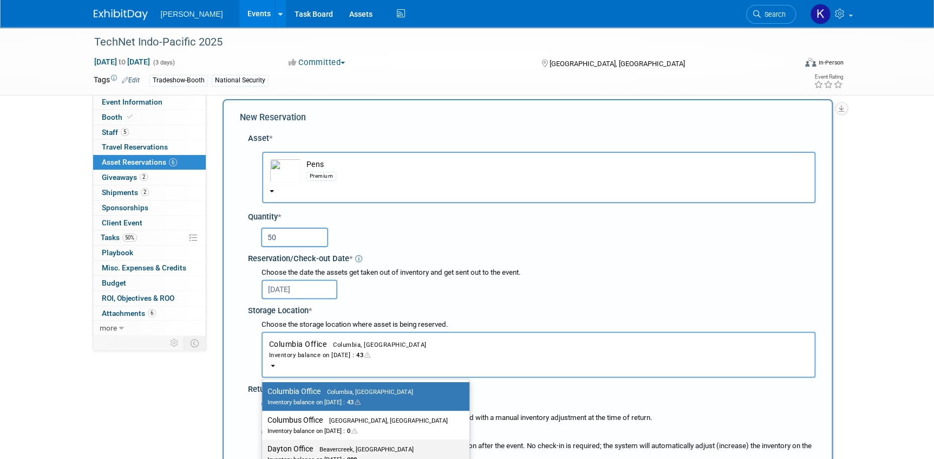
click at [294, 447] on label "Dayton Office Beavercreek, OH Inventory balance on Oct 13, 2025 : 288" at bounding box center [363, 453] width 191 height 24
click at [264, 447] on input "Dayton Office Beavercreek, OH Inventory balance on Oct 13, 2025 : 288" at bounding box center [260, 448] width 7 height 7
select select "11223930"
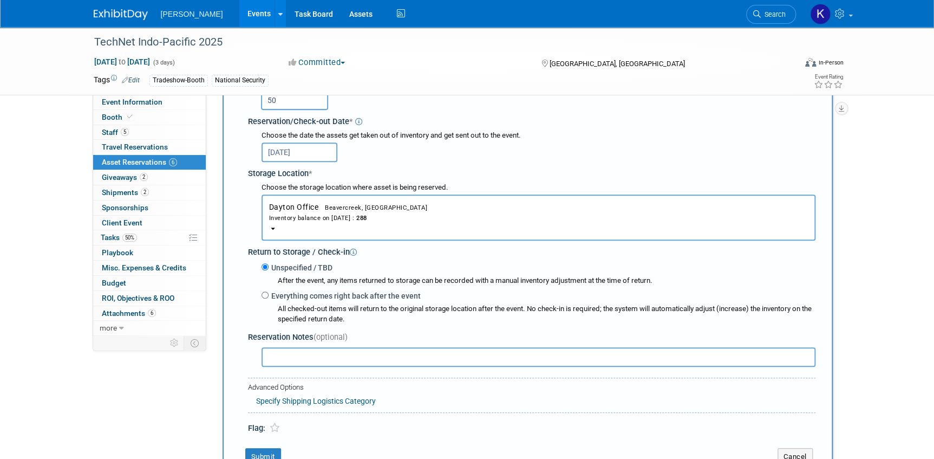
scroll to position [207, 0]
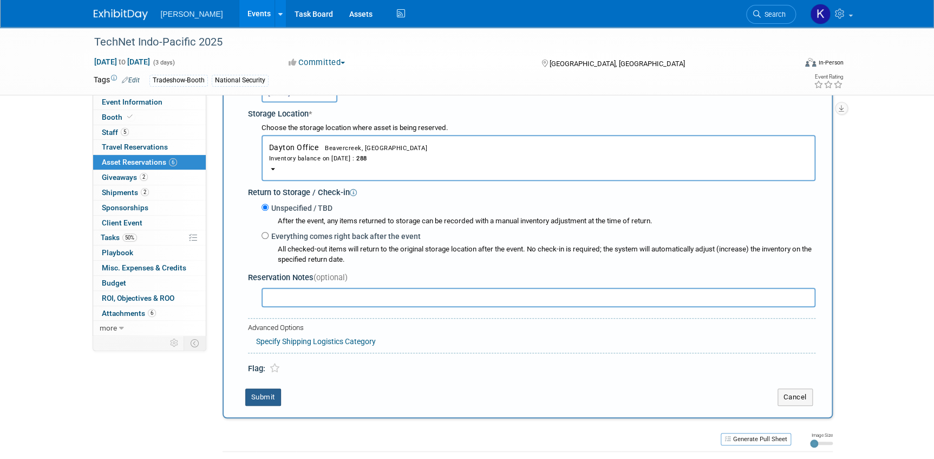
click at [265, 396] on button "Submit" at bounding box center [263, 396] width 36 height 17
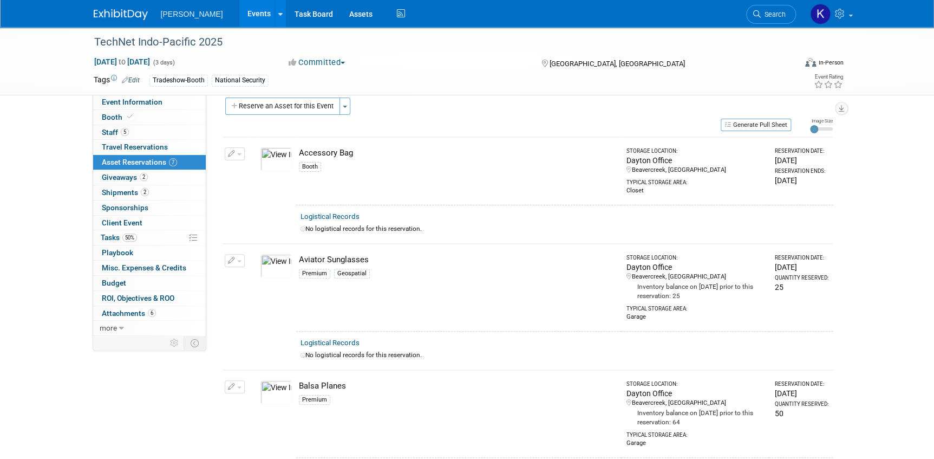
scroll to position [0, 0]
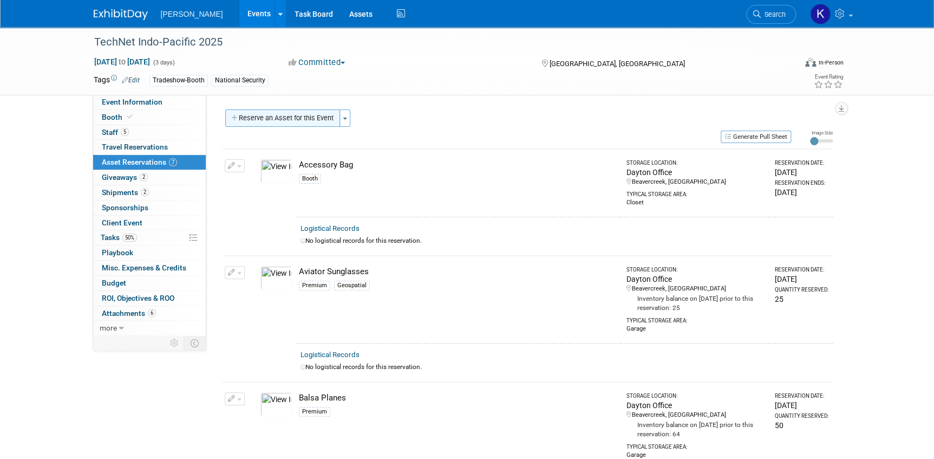
click at [245, 116] on button "Reserve an Asset for this Event" at bounding box center [282, 117] width 115 height 17
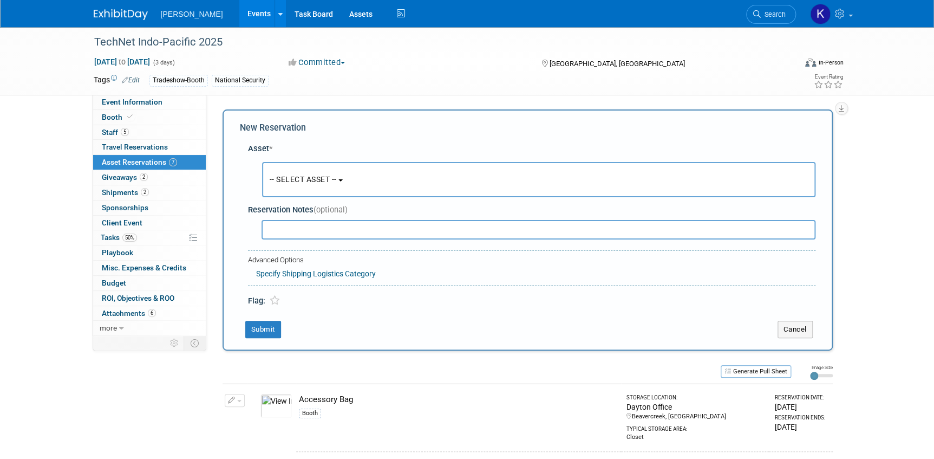
scroll to position [10, 0]
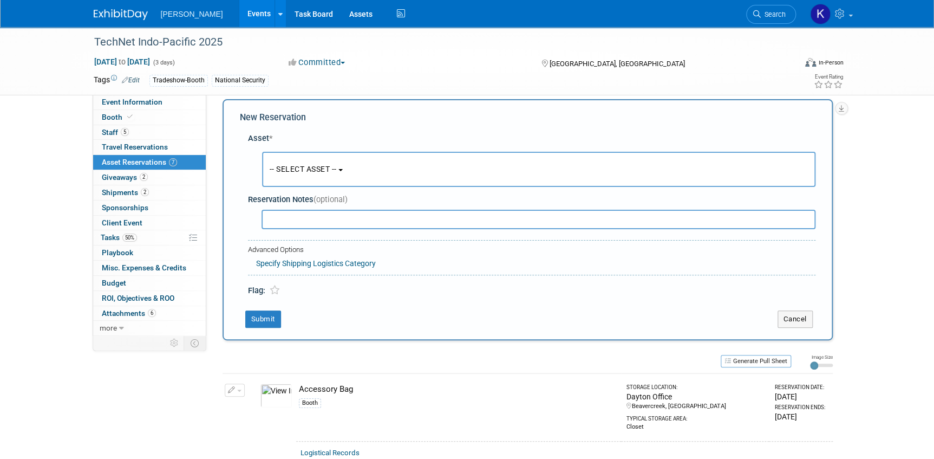
click at [343, 170] on b "button" at bounding box center [340, 170] width 4 height 2
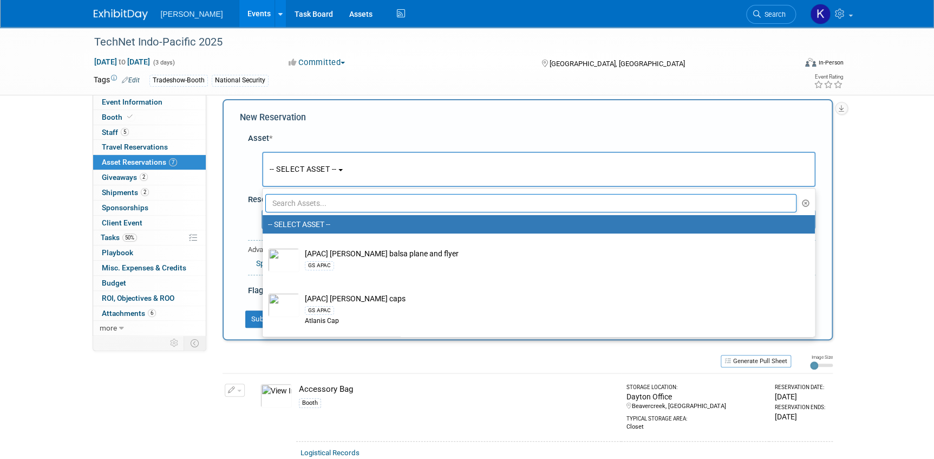
click at [337, 204] on input "text" at bounding box center [531, 203] width 532 height 18
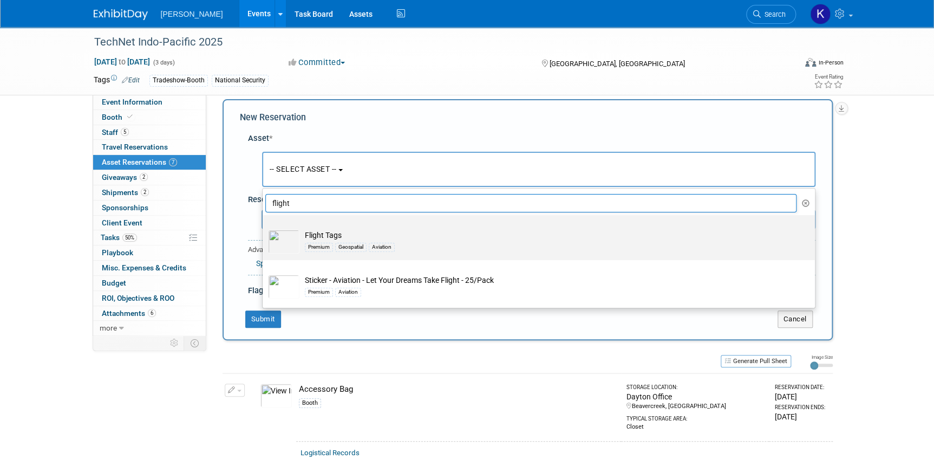
type input "flight"
click at [433, 231] on td "Flight Tags Premium Geospatial Aviation" at bounding box center [546, 242] width 494 height 24
click at [264, 228] on input "Flight Tags Premium Geospatial Aviation" at bounding box center [260, 224] width 7 height 7
select select "10723137"
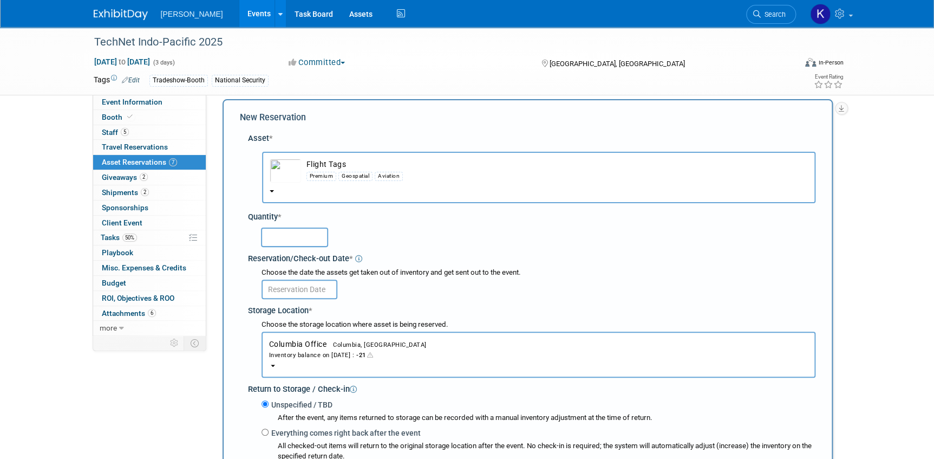
click at [305, 238] on input "text" at bounding box center [294, 236] width 67 height 19
click at [329, 355] on div "Inventory balance on Oct 13, 2025 : -21" at bounding box center [538, 354] width 539 height 10
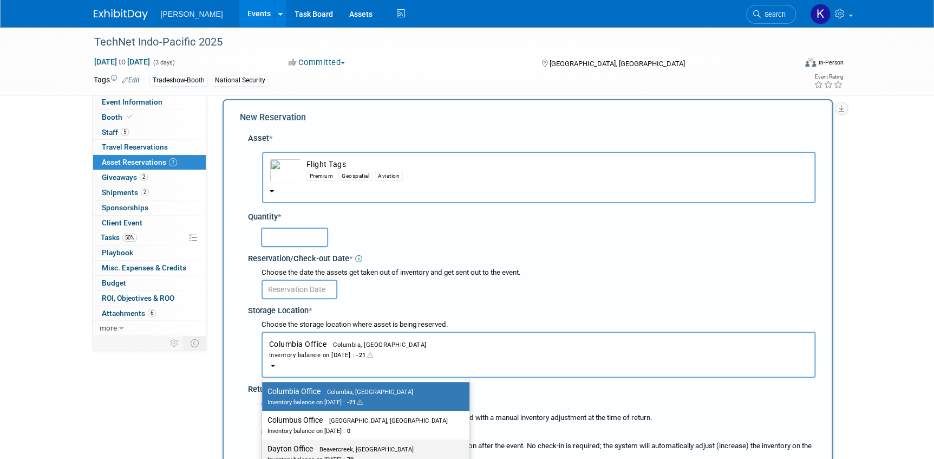
click at [316, 449] on span "Beavercreek, [GEOGRAPHIC_DATA]" at bounding box center [363, 449] width 101 height 7
click at [264, 449] on input "Dayton Office Beavercreek, OH Inventory balance on Oct 13, 2025 : 79" at bounding box center [260, 448] width 7 height 7
select select "11223930"
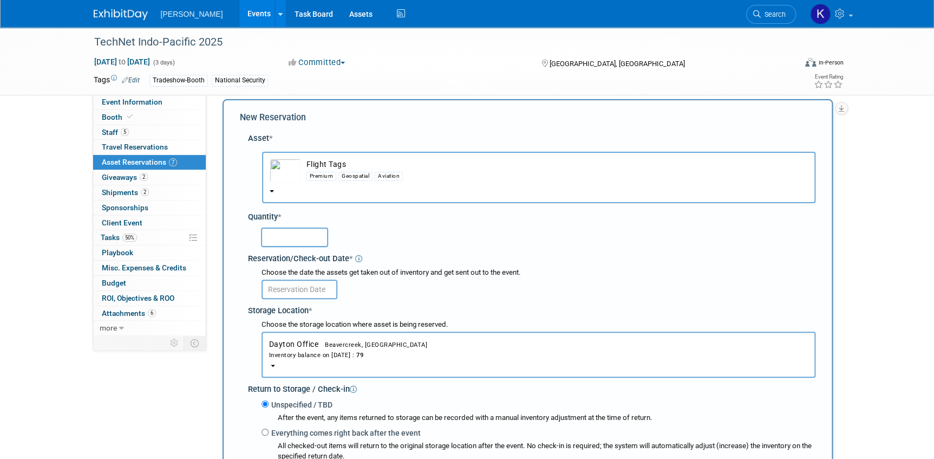
click at [311, 237] on input "text" at bounding box center [294, 236] width 67 height 19
type input "50"
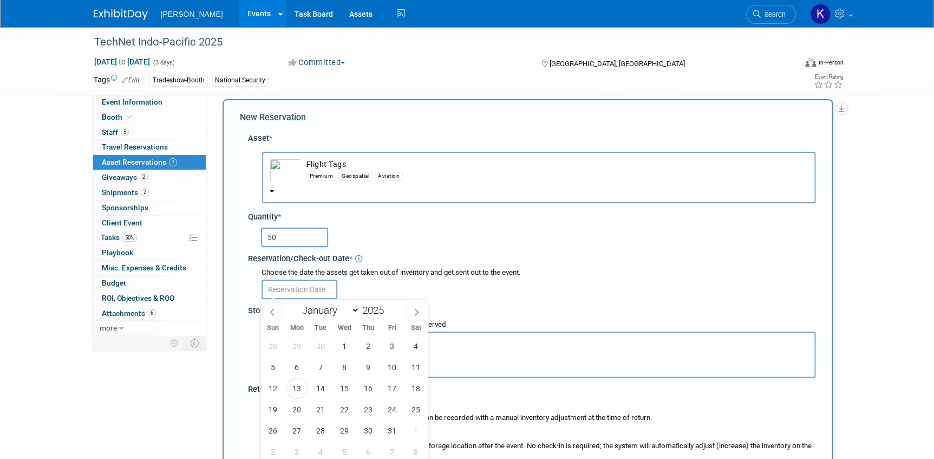
click at [297, 290] on input "text" at bounding box center [300, 288] width 76 height 19
drag, startPoint x: 302, startPoint y: 388, endPoint x: 263, endPoint y: 351, distance: 53.2
click at [300, 385] on span "13" at bounding box center [296, 387] width 21 height 21
type input "[DATE]"
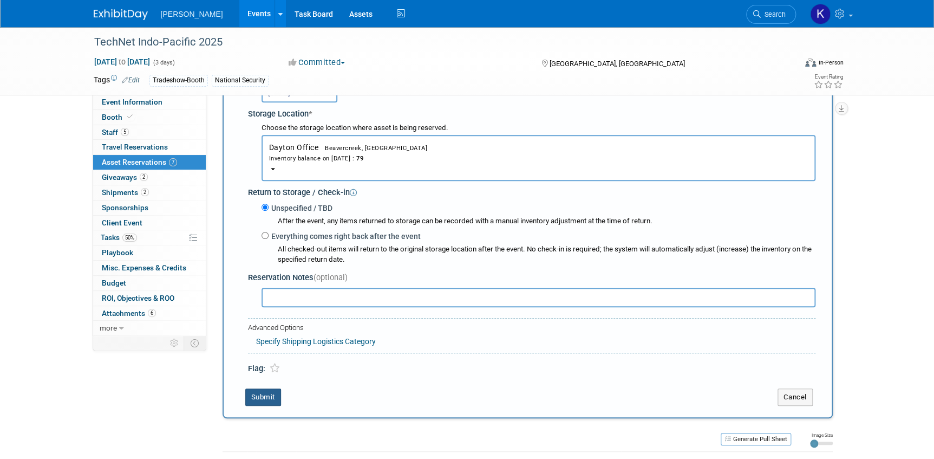
click at [250, 395] on button "Submit" at bounding box center [263, 396] width 36 height 17
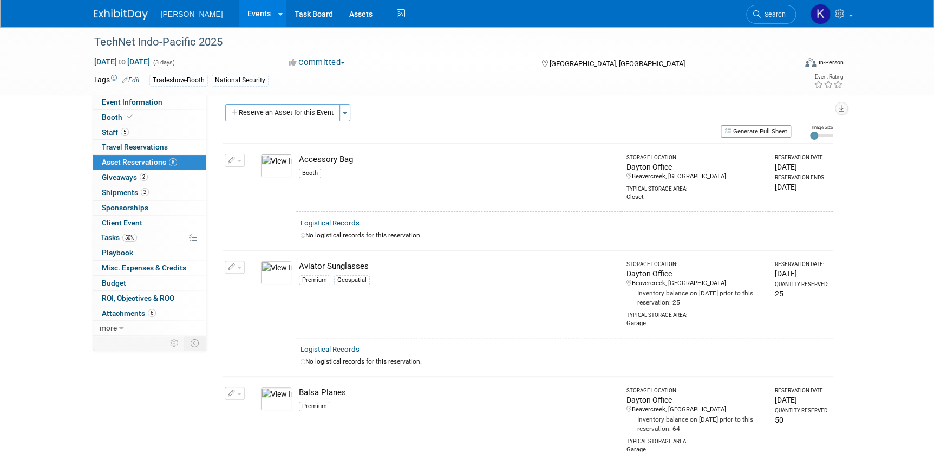
scroll to position [0, 0]
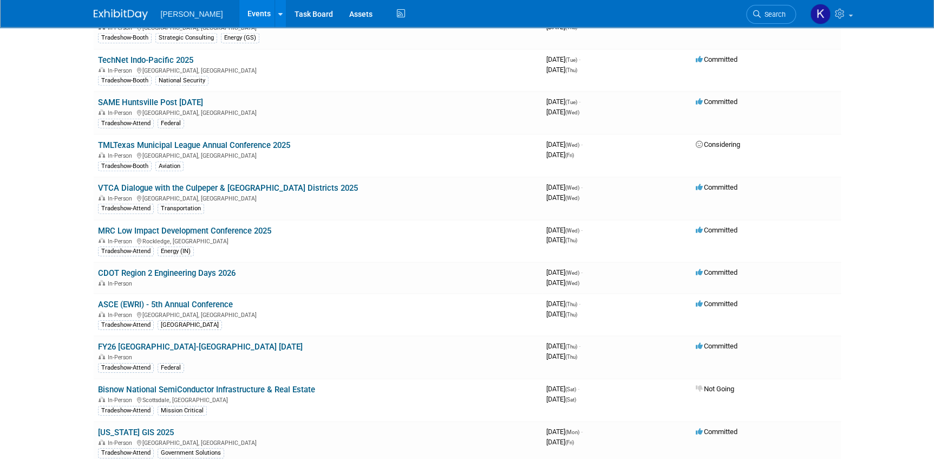
scroll to position [3594, 0]
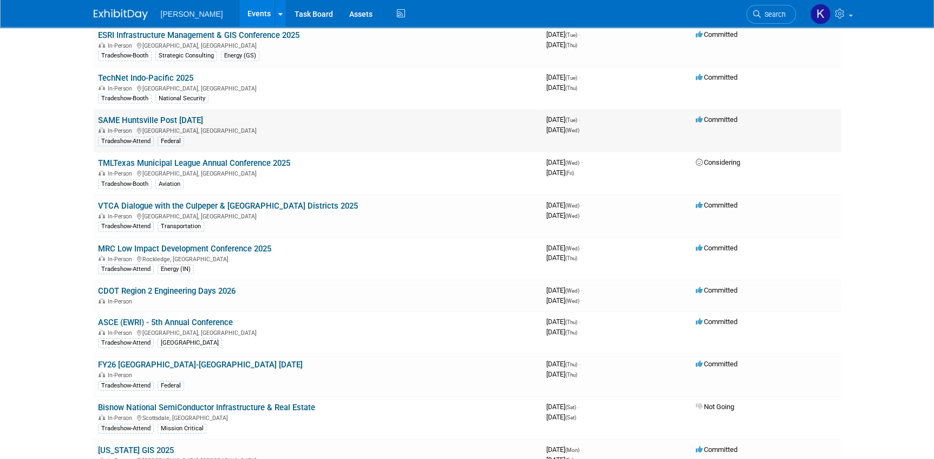
click at [203, 115] on link "SAME Huntsville Post [DATE]" at bounding box center [150, 120] width 105 height 10
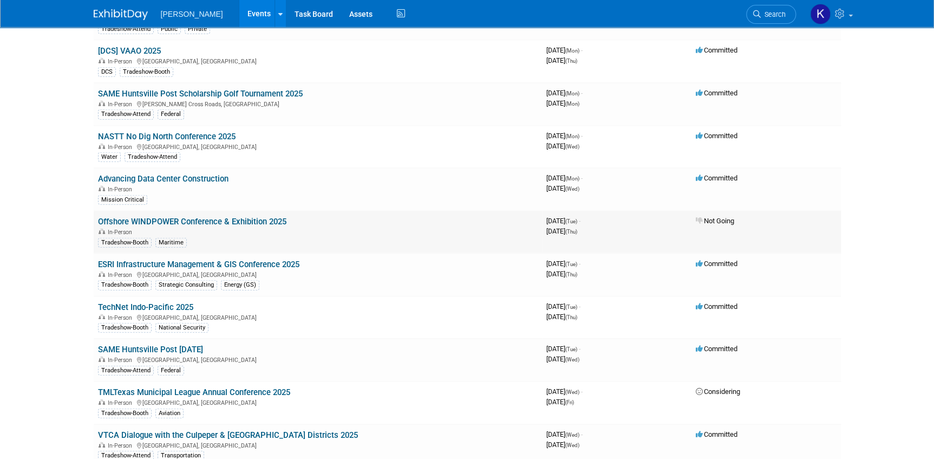
scroll to position [3347, 0]
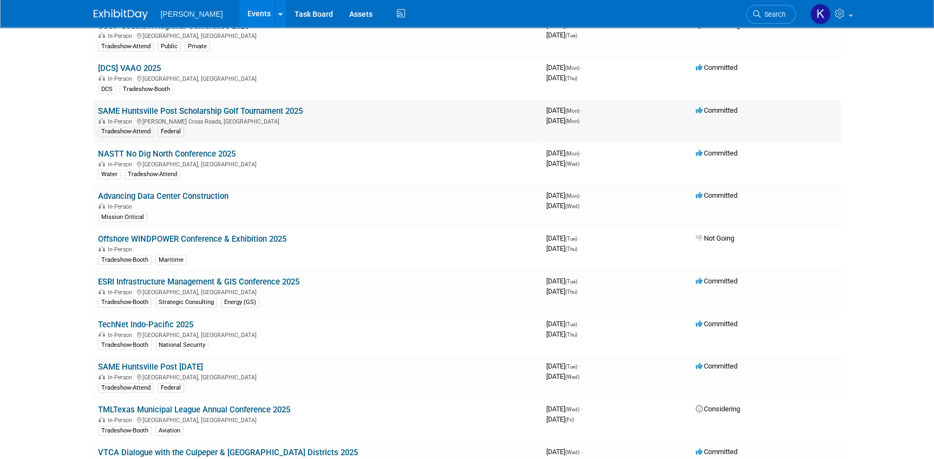
click at [263, 106] on link "SAME Huntsville Post Scholarship Golf Tournament 2025" at bounding box center [200, 111] width 205 height 10
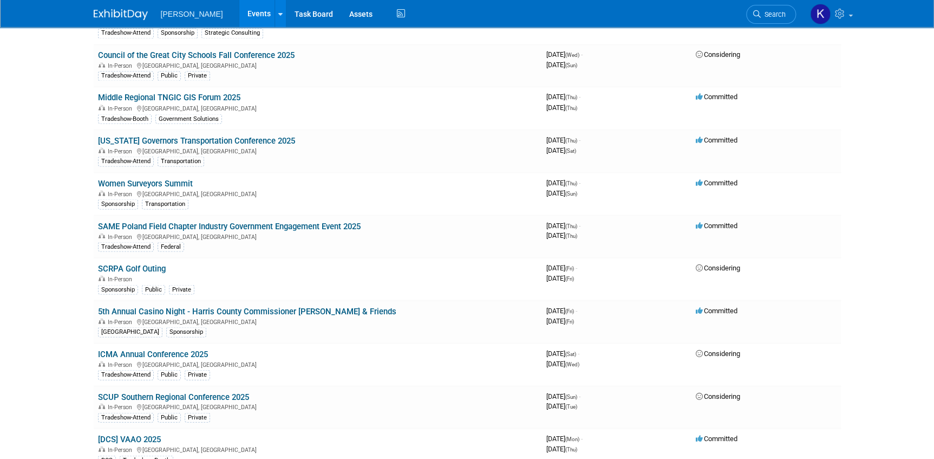
scroll to position [2954, 0]
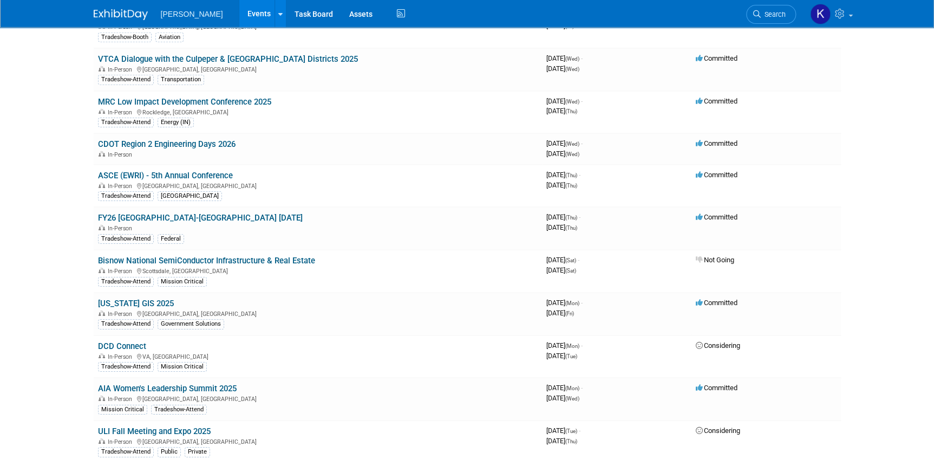
scroll to position [3742, 0]
drag, startPoint x: 759, startPoint y: 11, endPoint x: 742, endPoint y: 15, distance: 17.2
click at [758, 10] on icon at bounding box center [757, 14] width 8 height 8
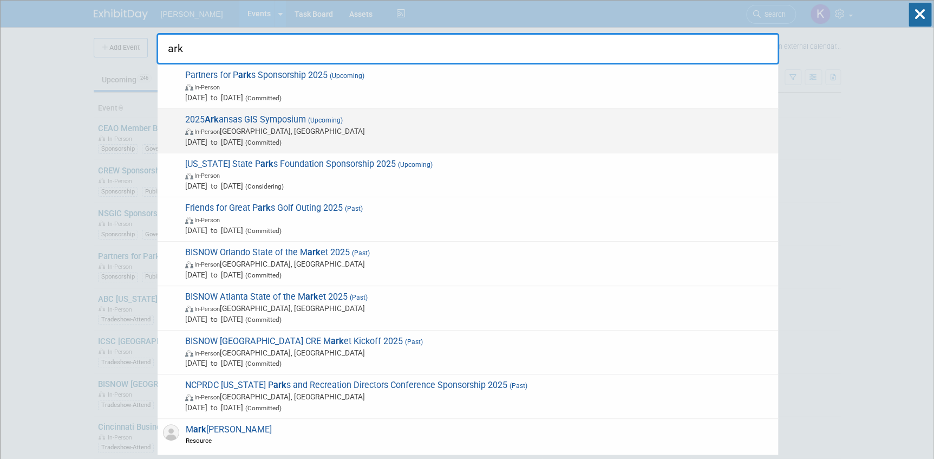
type input "ark"
click at [264, 126] on span "In-Person Eureka Springs, AR" at bounding box center [479, 131] width 588 height 11
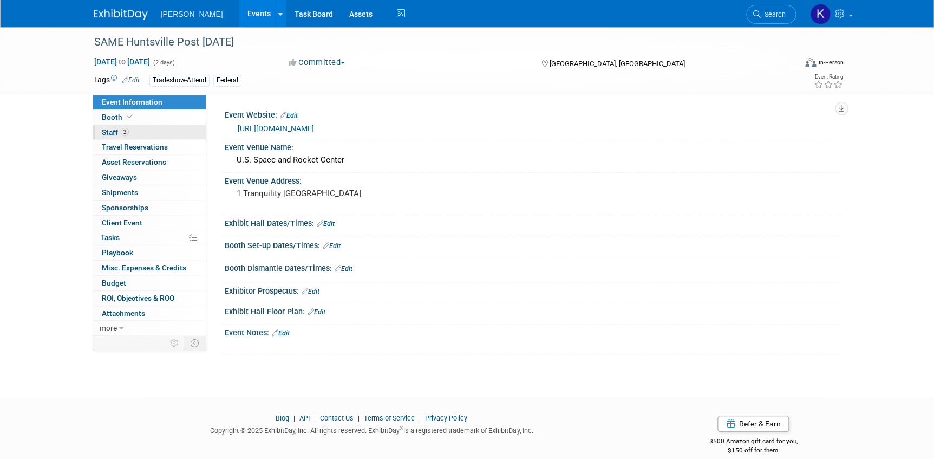
click at [106, 130] on span "Staff 2" at bounding box center [115, 132] width 27 height 9
click at [114, 131] on span "Staff 2" at bounding box center [115, 132] width 27 height 9
click at [117, 161] on span "Asset Reservations 8" at bounding box center [139, 162] width 75 height 9
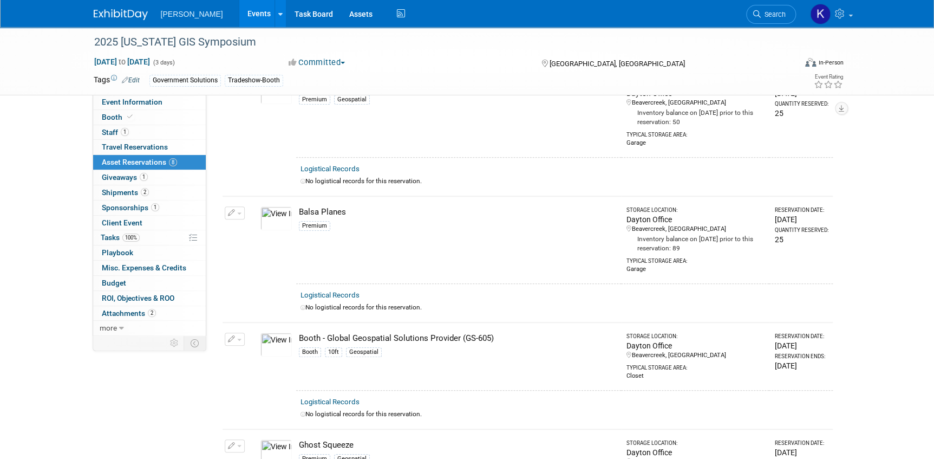
scroll to position [246, 0]
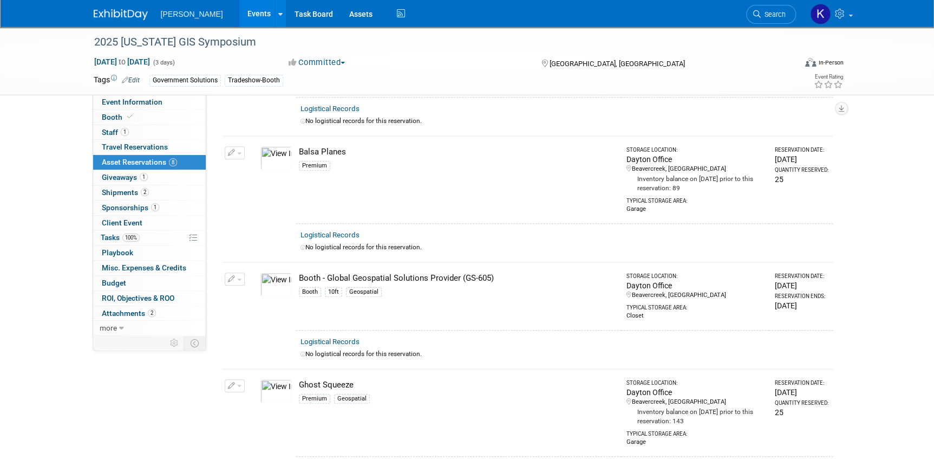
click at [270, 282] on img at bounding box center [275, 284] width 31 height 24
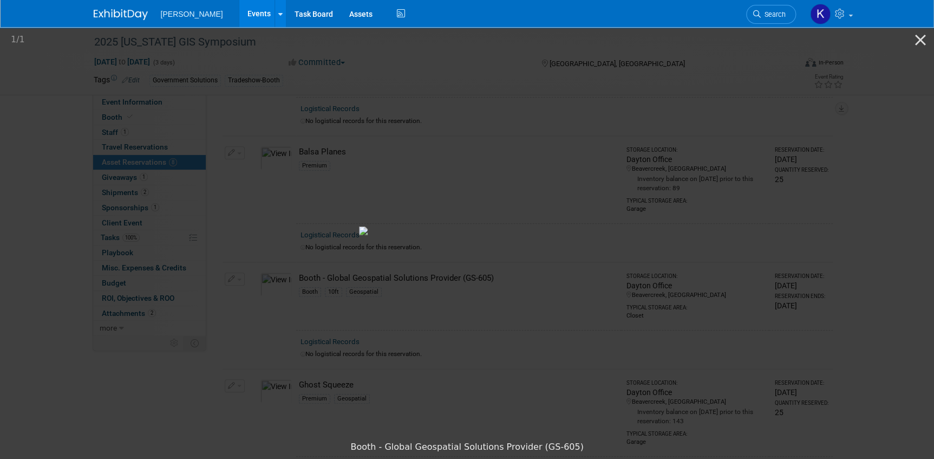
click at [64, 188] on picture at bounding box center [467, 230] width 934 height 410
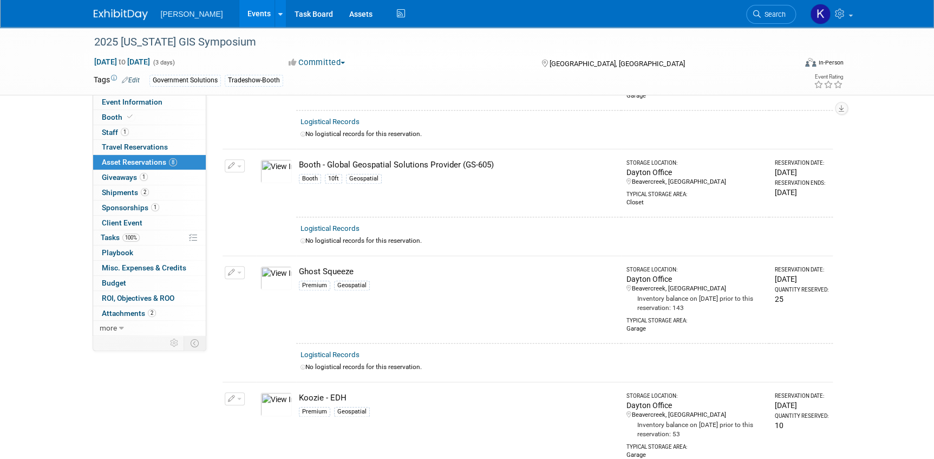
scroll to position [344, 0]
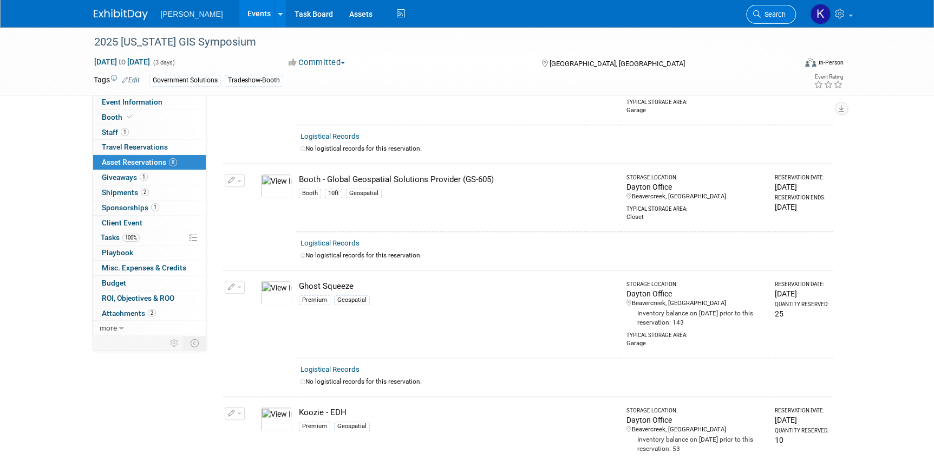
click at [766, 16] on span "Search" at bounding box center [773, 14] width 25 height 8
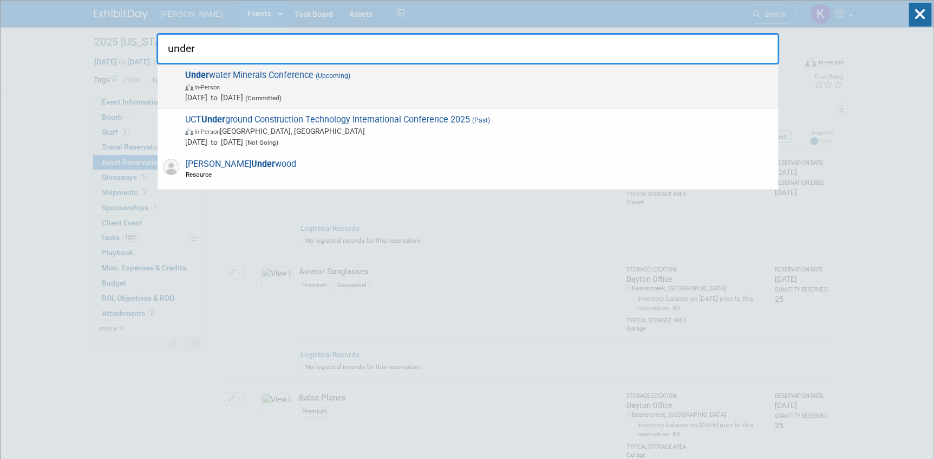
type input "under"
click at [251, 76] on span "Under water Minerals Conference (Upcoming) In-Person Nov 10, 2025 to Nov 13, 20…" at bounding box center [477, 86] width 591 height 33
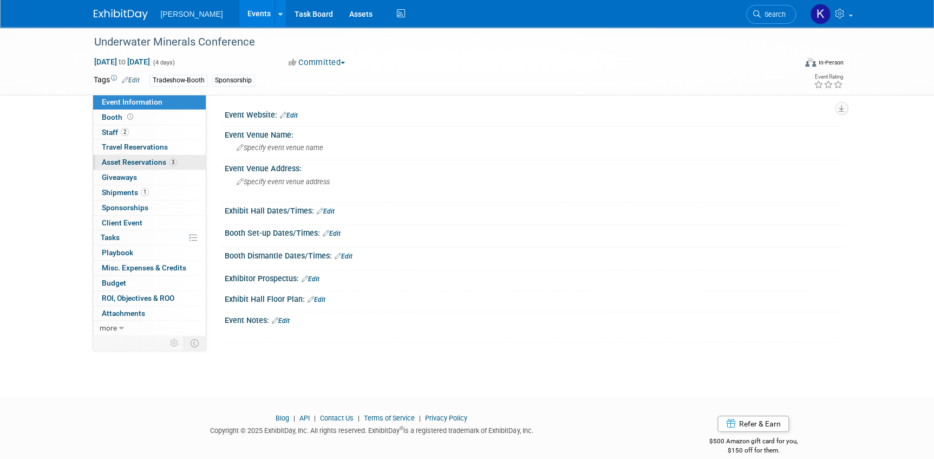
click at [133, 159] on span "Asset Reservations 3" at bounding box center [139, 162] width 75 height 9
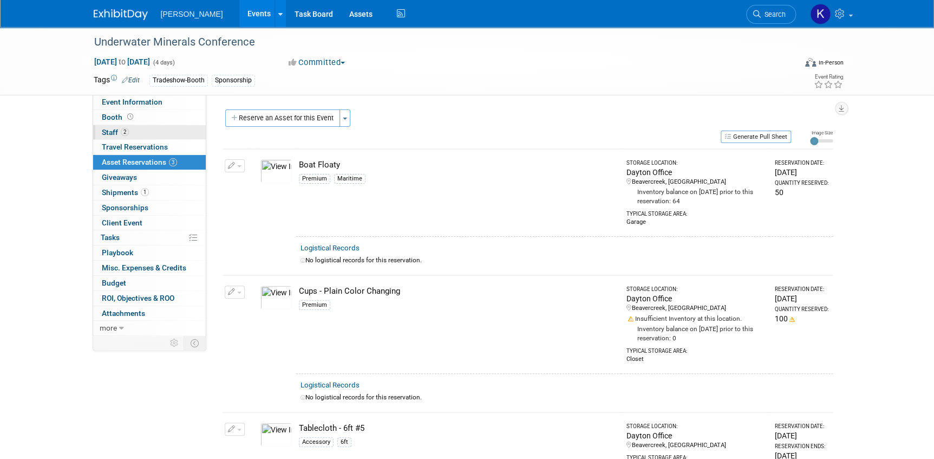
click at [148, 133] on link "2 Staff 2" at bounding box center [149, 132] width 113 height 15
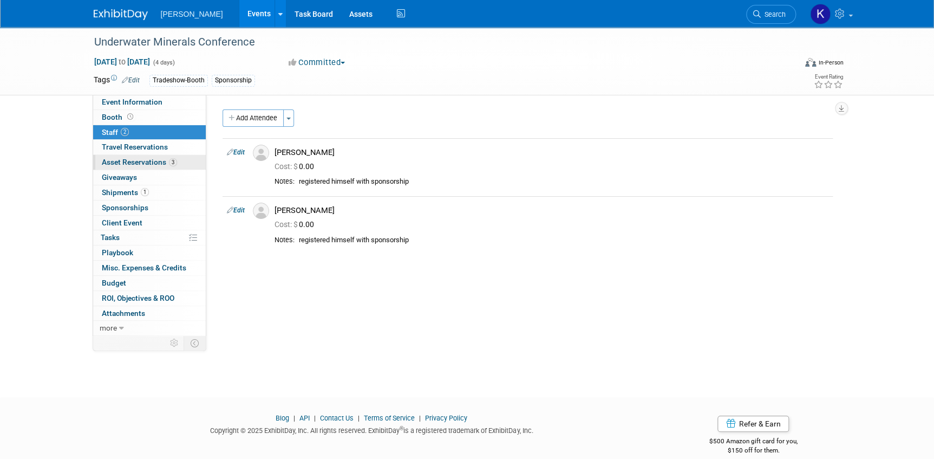
click at [146, 165] on span "Asset Reservations 3" at bounding box center [139, 162] width 75 height 9
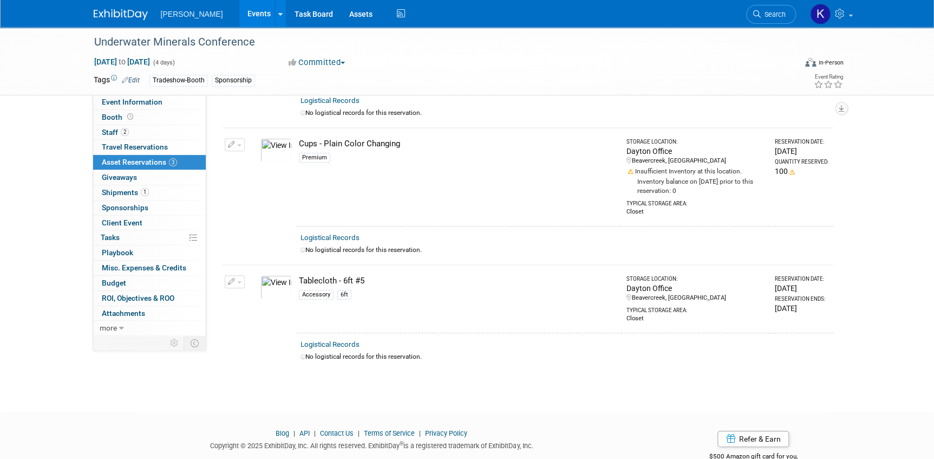
scroll to position [98, 0]
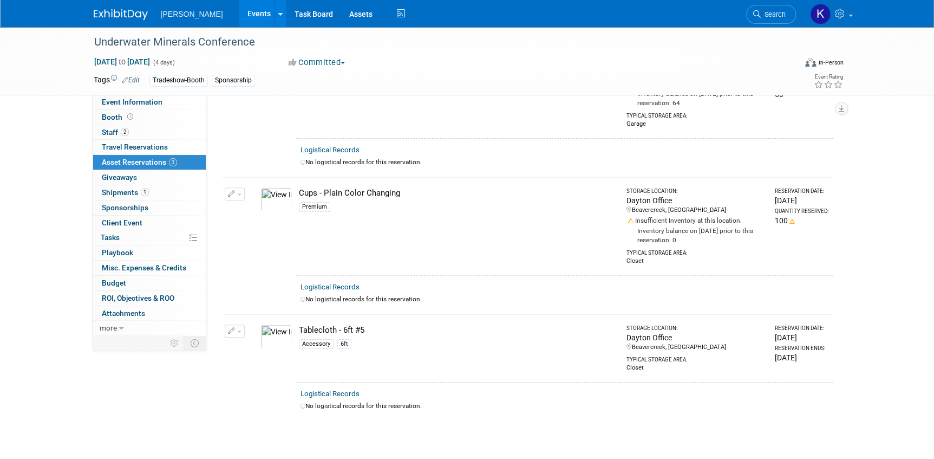
click at [281, 197] on img at bounding box center [275, 199] width 31 height 24
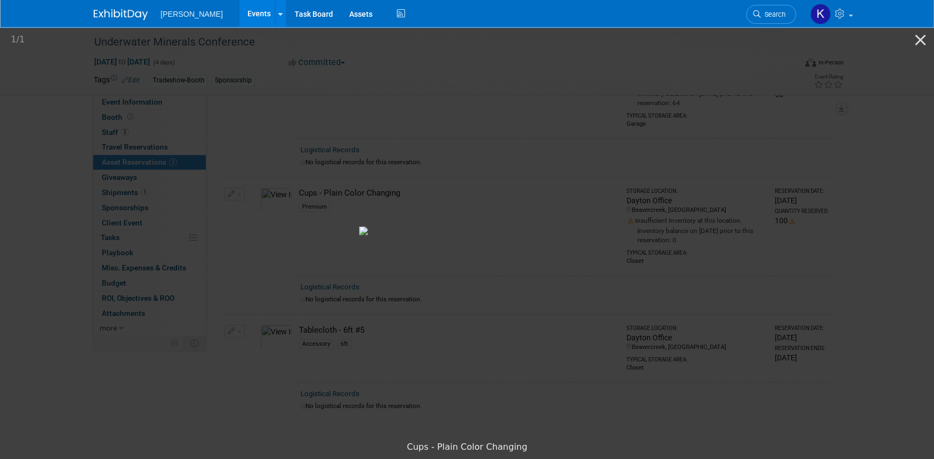
click at [133, 200] on picture at bounding box center [467, 230] width 934 height 410
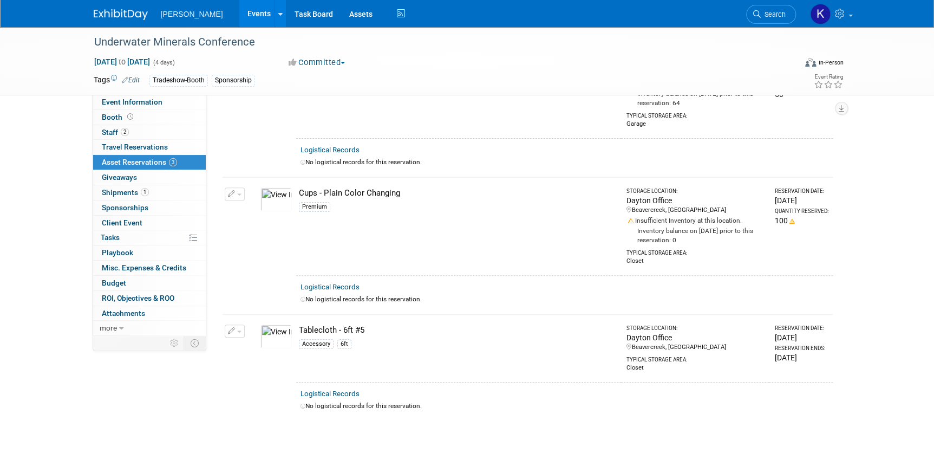
click at [239, 193] on span "button" at bounding box center [239, 194] width 4 height 2
click at [248, 207] on button "Change Reservation" at bounding box center [277, 211] width 92 height 15
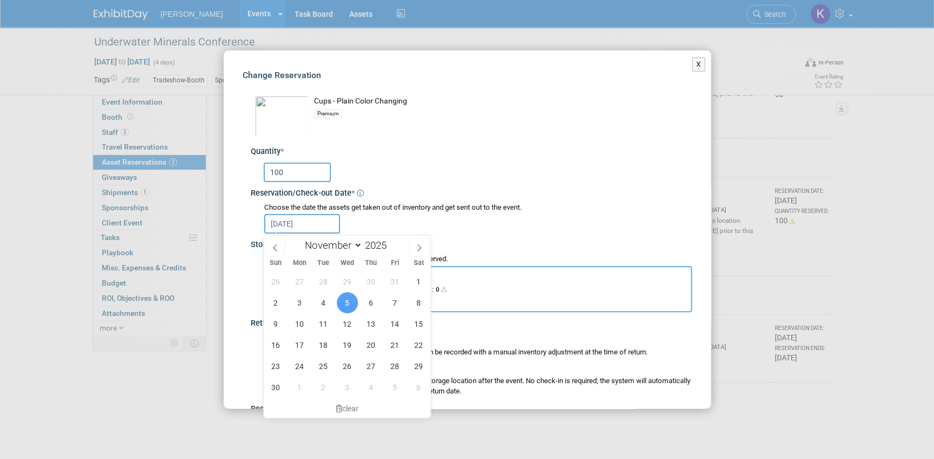
click at [292, 228] on input "[DATE]" at bounding box center [302, 223] width 76 height 19
click at [275, 244] on icon at bounding box center [275, 248] width 8 height 8
select select "9"
click at [298, 320] on span "13" at bounding box center [299, 323] width 21 height 21
type input "[DATE]"
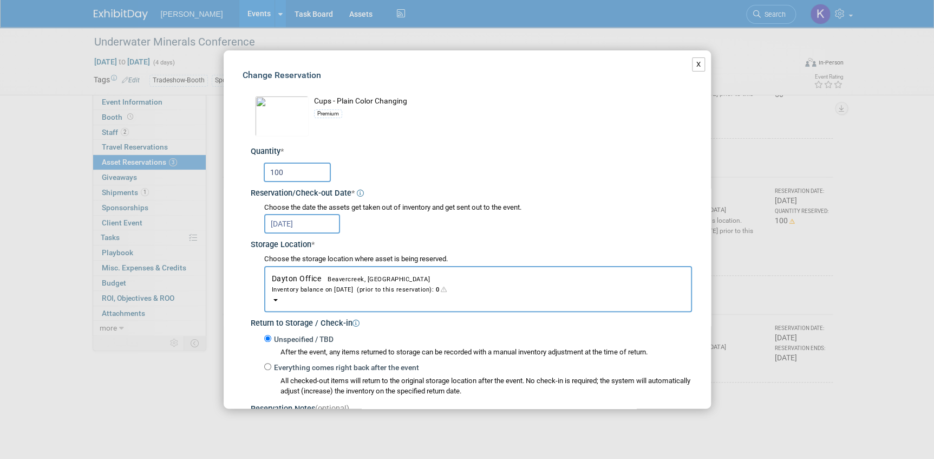
click at [692, 69] on button "X" at bounding box center [699, 64] width 14 height 14
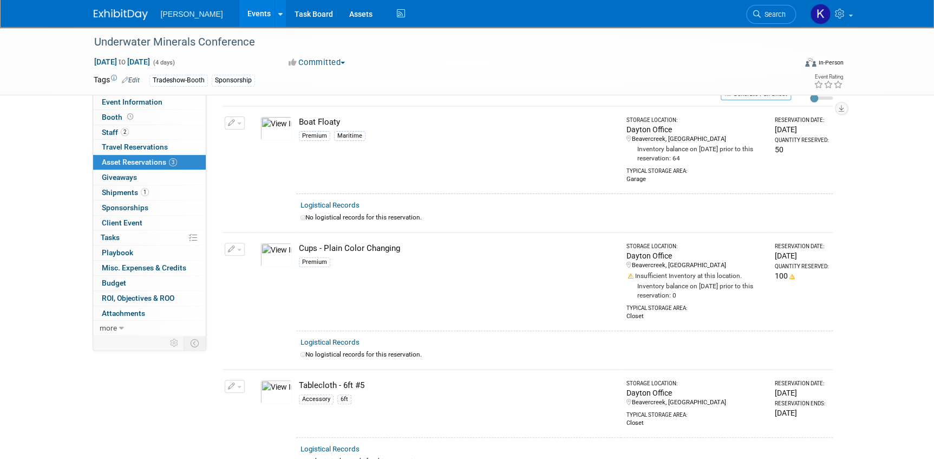
scroll to position [0, 0]
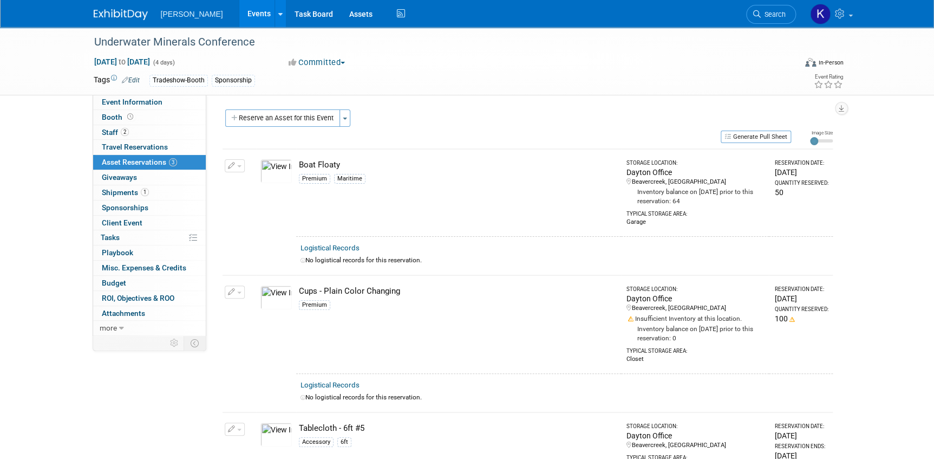
click at [240, 164] on button "button" at bounding box center [235, 165] width 20 height 13
click at [262, 182] on button "Change Reservation" at bounding box center [277, 183] width 92 height 15
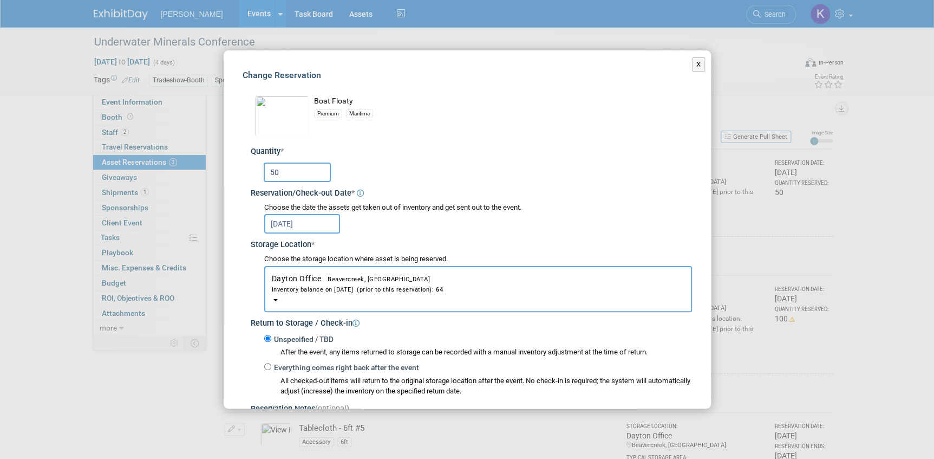
click at [293, 222] on input "[DATE]" at bounding box center [302, 223] width 76 height 19
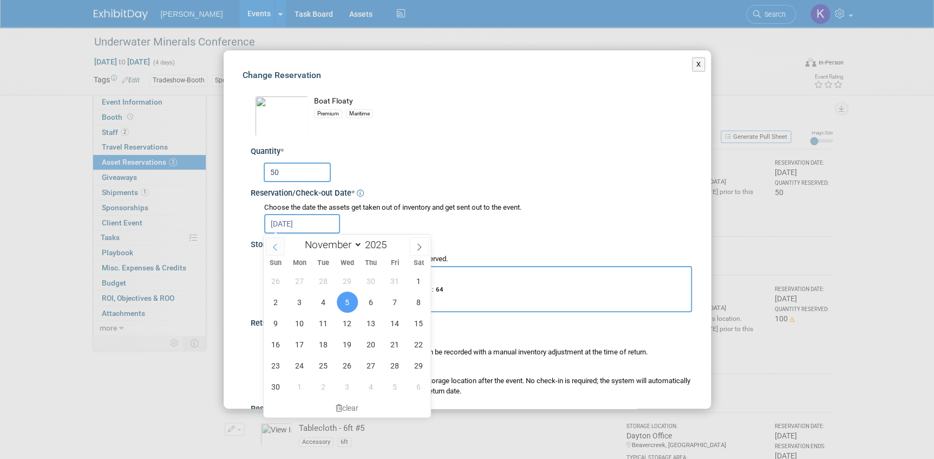
click at [281, 246] on span at bounding box center [274, 246] width 19 height 18
select select "9"
click at [301, 323] on span "13" at bounding box center [299, 322] width 21 height 21
type input "[DATE]"
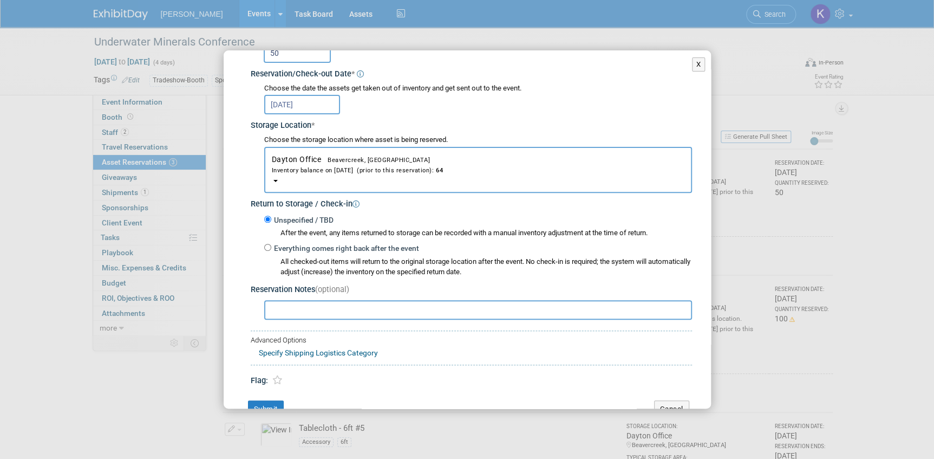
scroll to position [146, 0]
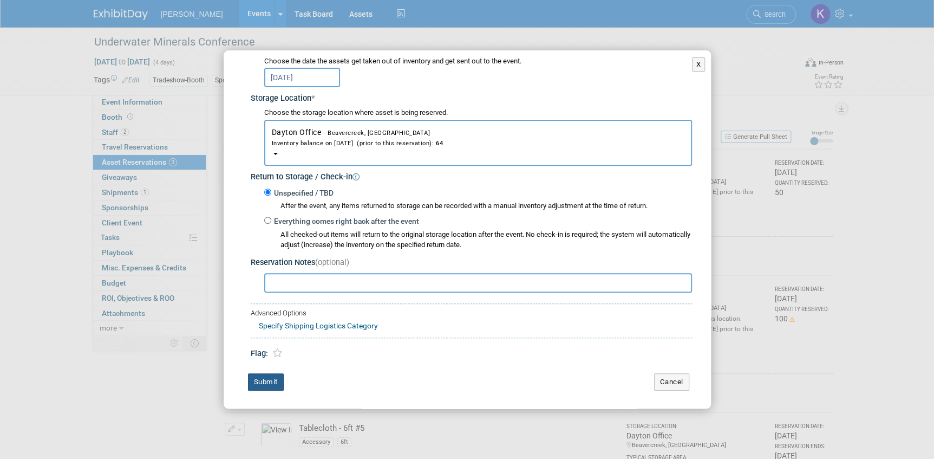
click at [265, 380] on button "Submit" at bounding box center [266, 381] width 36 height 17
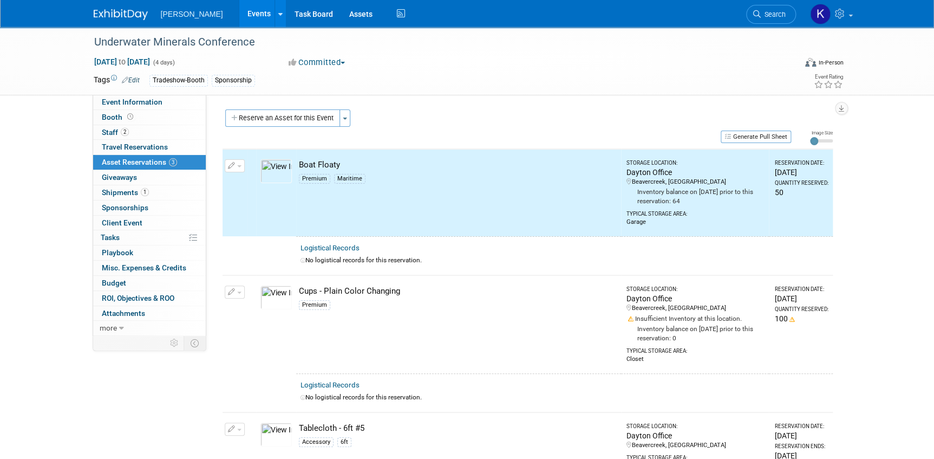
click at [266, 348] on td "10049818-10724432-0b1b0685-1b7b-4ff6-8f0b-f202d155df49.jpg" at bounding box center [276, 324] width 40 height 98
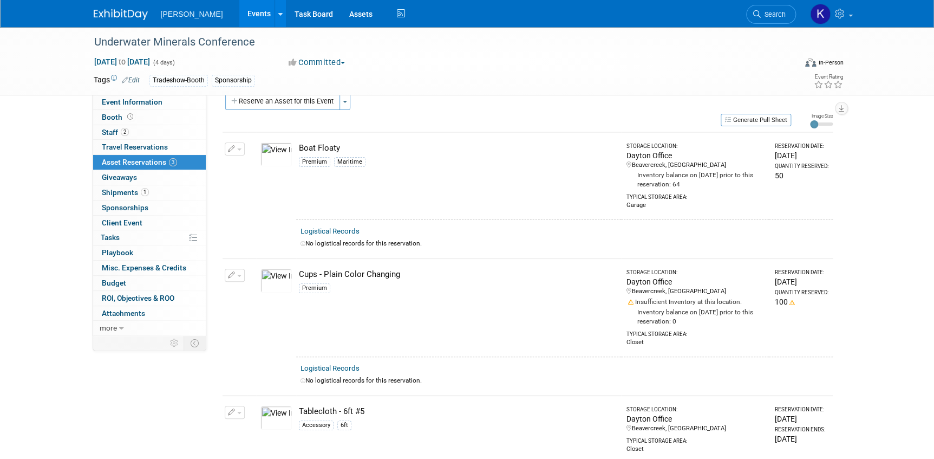
scroll to position [0, 0]
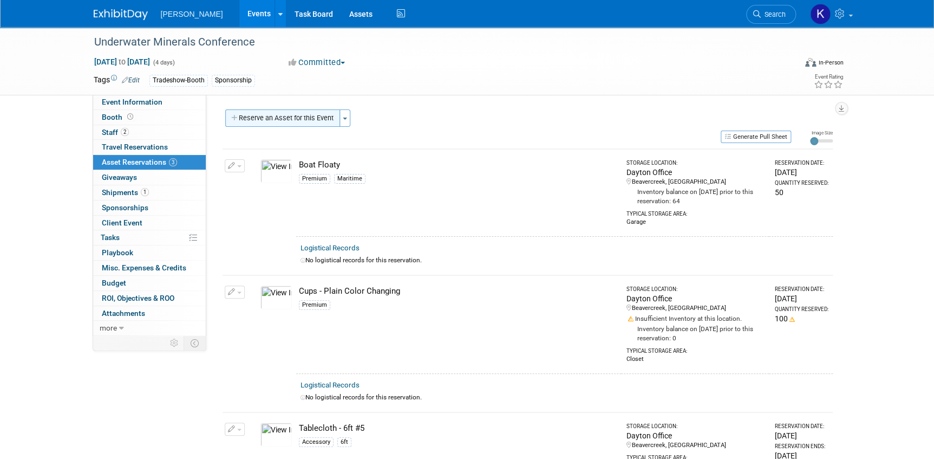
click at [304, 120] on button "Reserve an Asset for this Event" at bounding box center [282, 117] width 115 height 17
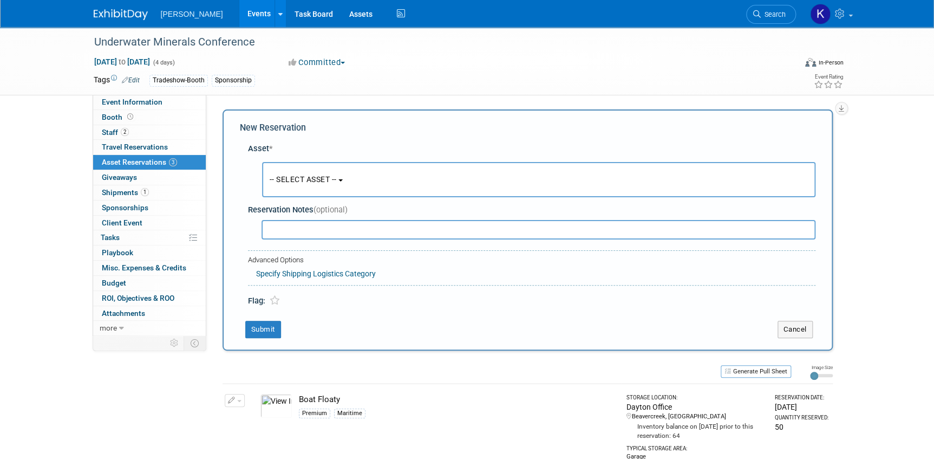
scroll to position [10, 0]
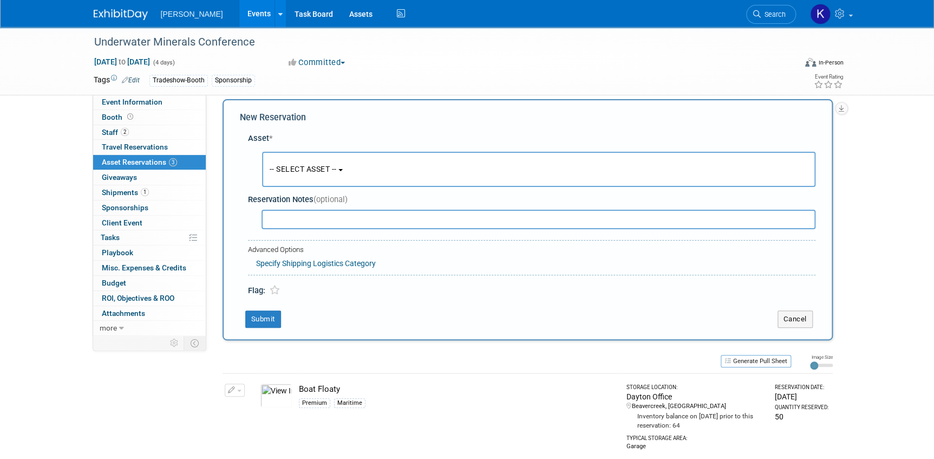
click at [346, 172] on button "-- SELECT ASSET --" at bounding box center [538, 169] width 553 height 35
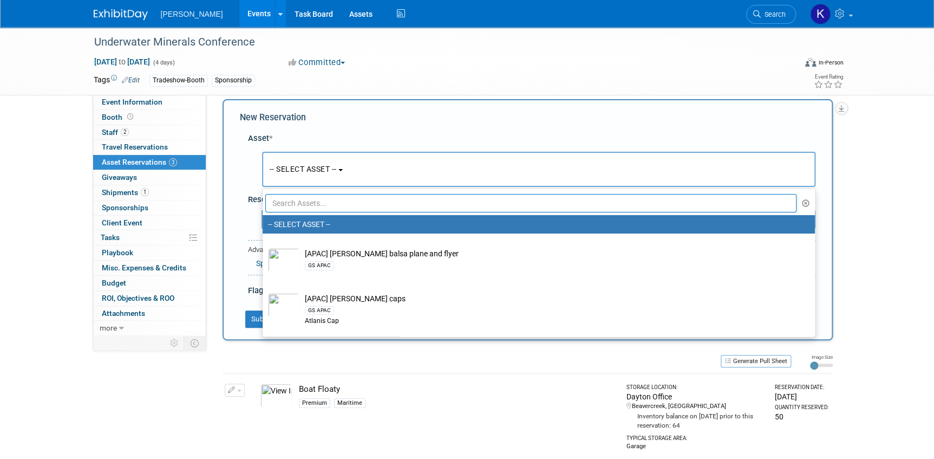
click at [341, 200] on input "text" at bounding box center [531, 203] width 532 height 18
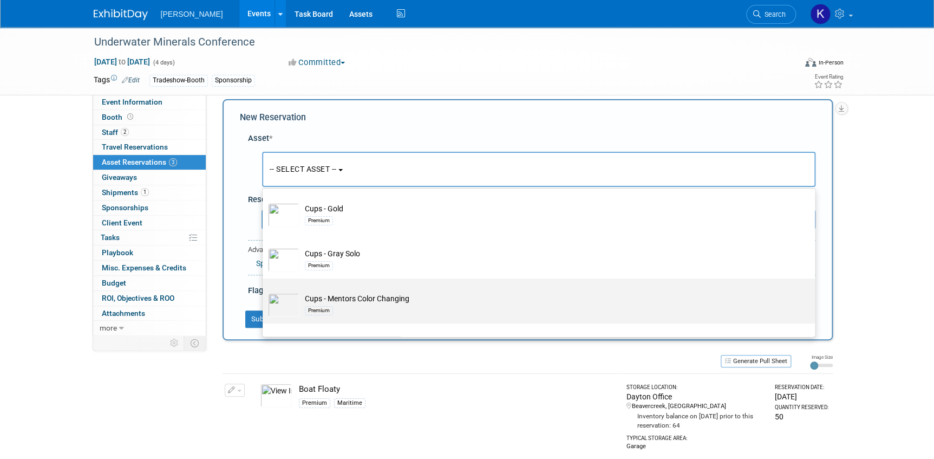
scroll to position [68, 0]
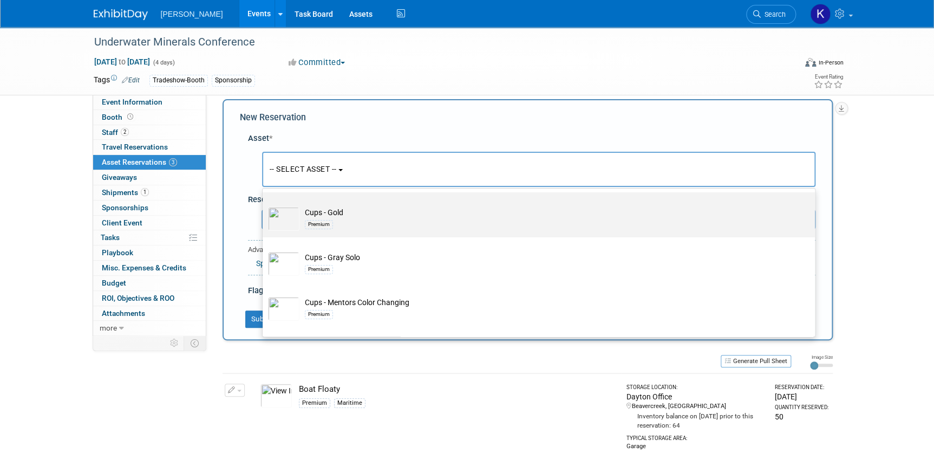
type input "cups"
click at [341, 213] on td "Cups - Gold Premium" at bounding box center [546, 219] width 494 height 24
click at [264, 205] on input "Cups - Gold Premium" at bounding box center [260, 201] width 7 height 7
select select "10724445"
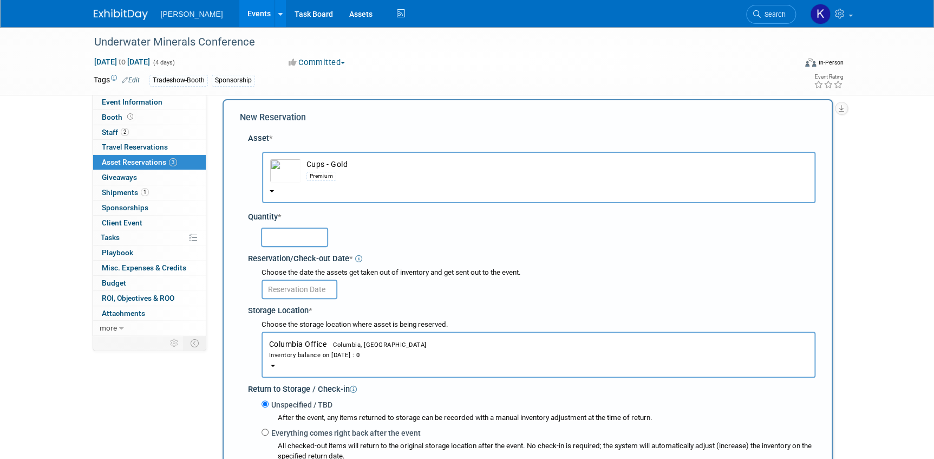
click at [329, 342] on span "Columbia, [GEOGRAPHIC_DATA]" at bounding box center [377, 344] width 100 height 7
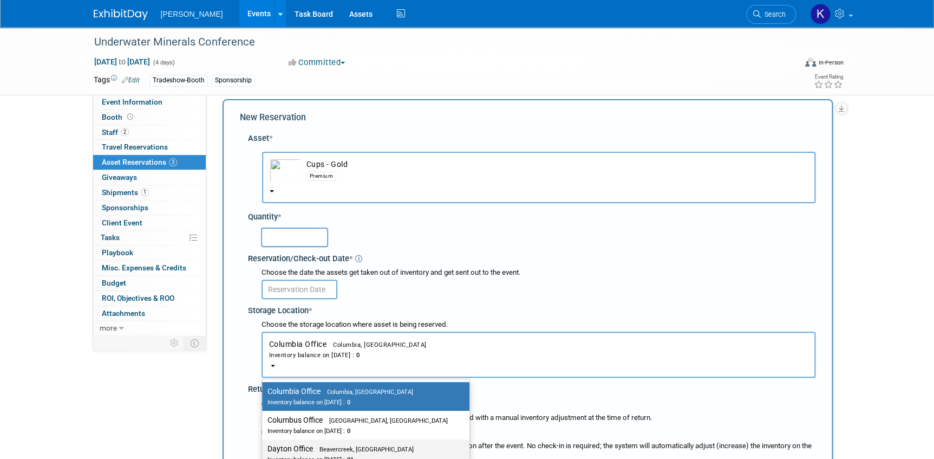
click at [321, 450] on span "Beavercreek, [GEOGRAPHIC_DATA]" at bounding box center [363, 449] width 101 height 7
click at [264, 450] on input "Dayton Office Beavercreek, [GEOGRAPHIC_DATA] Inventory balance on [DATE] : 21" at bounding box center [260, 448] width 7 height 7
select select "11223930"
